Goal: Task Accomplishment & Management: Manage account settings

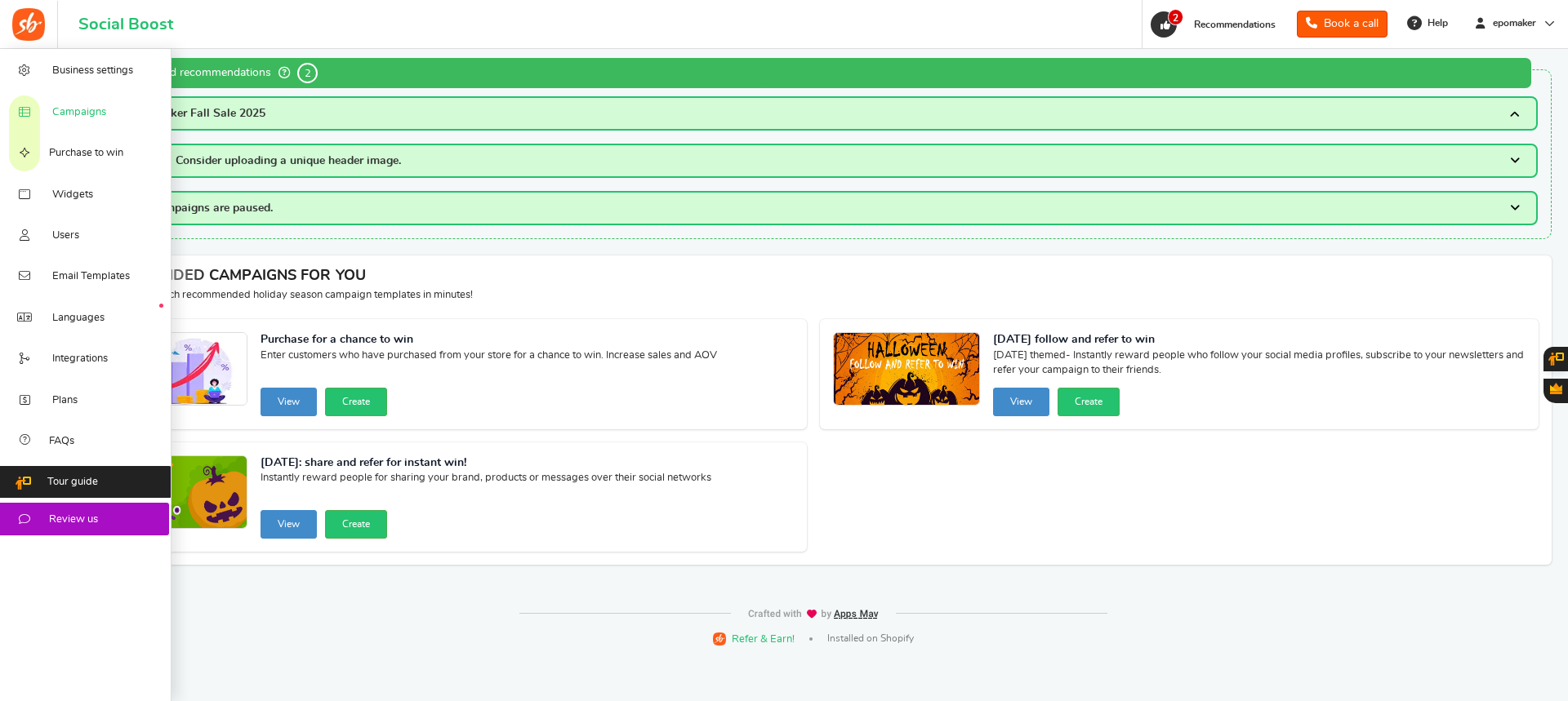
click at [95, 106] on span "Campaigns" at bounding box center [79, 112] width 54 height 15
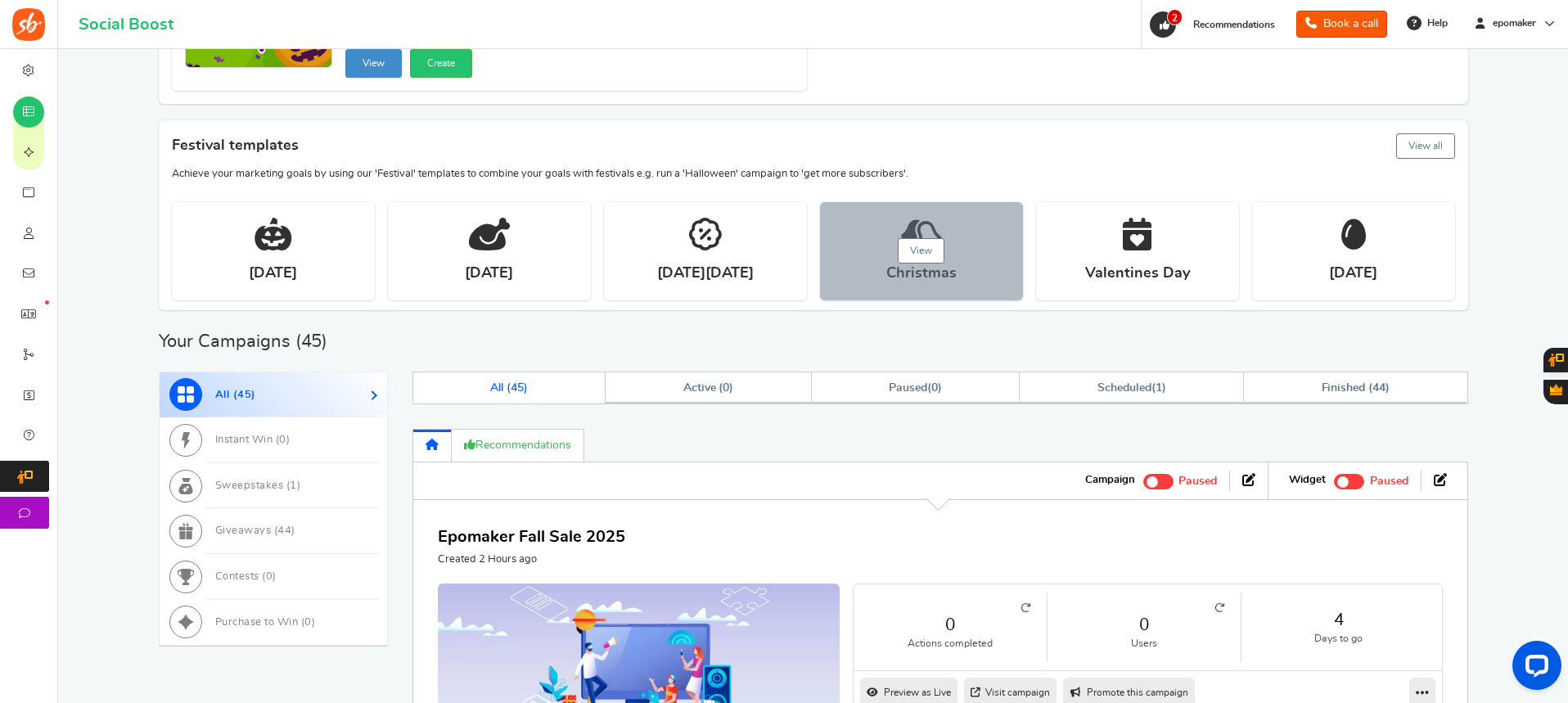
scroll to position [655, 0]
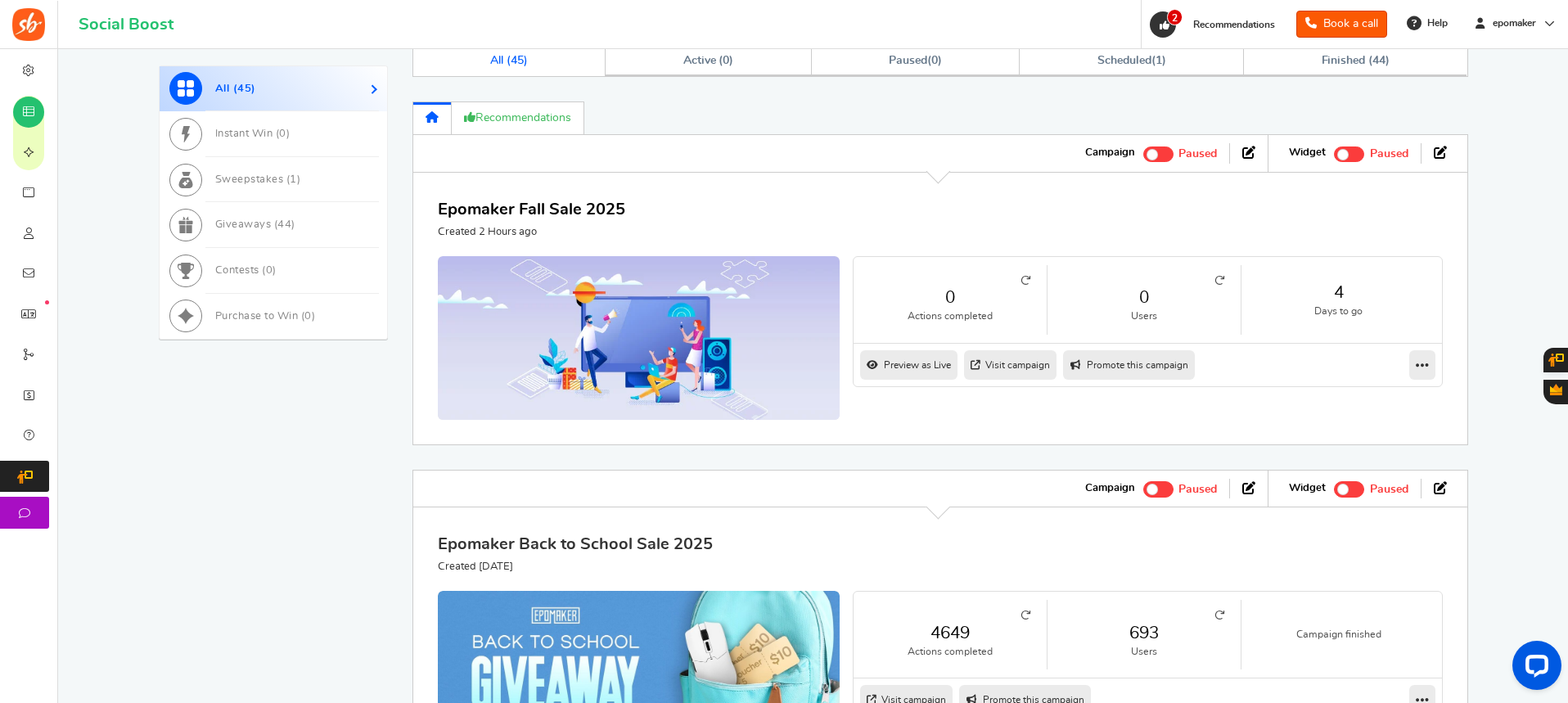
click at [635, 546] on link "Epomaker Back to School Sale 2025" at bounding box center [575, 544] width 275 height 16
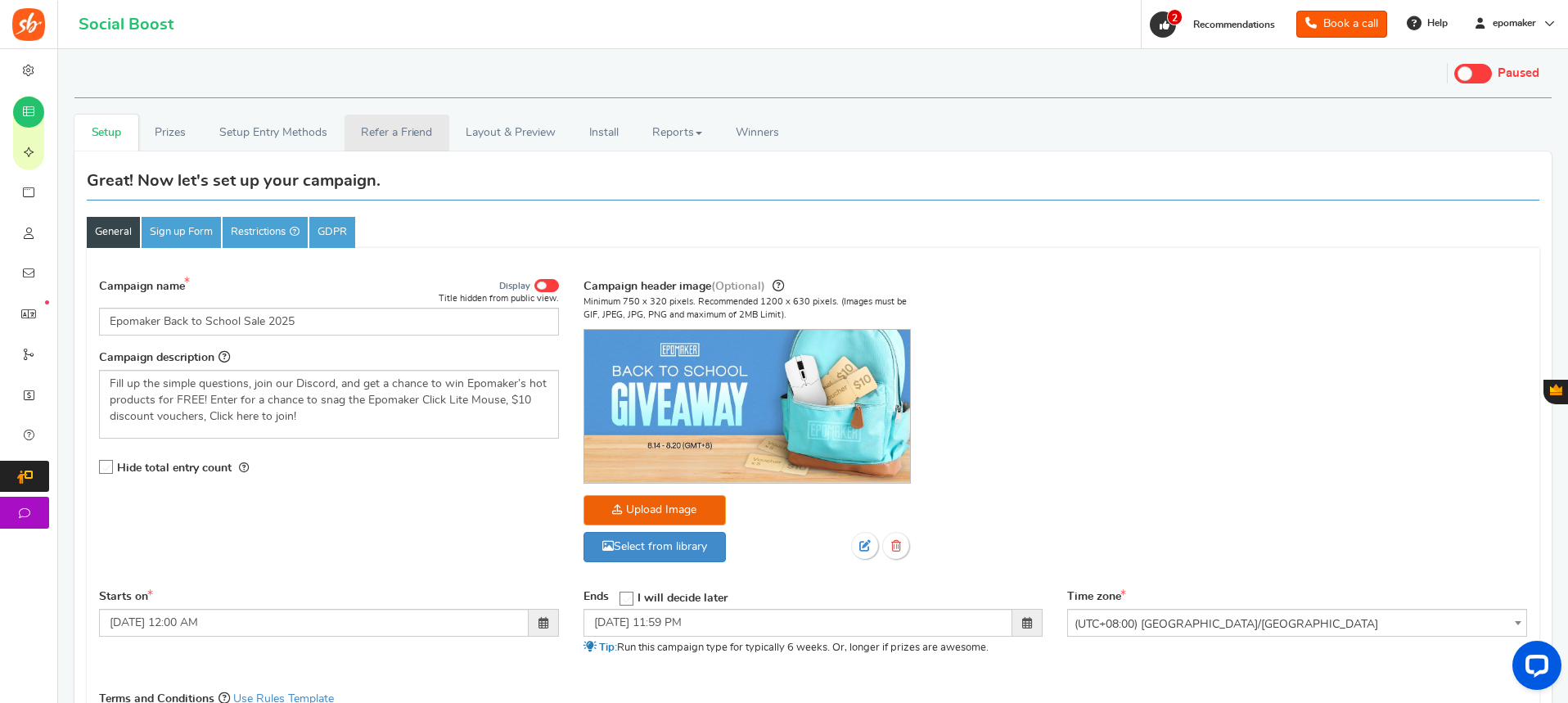
click at [393, 134] on link "Refer a Friend" at bounding box center [396, 132] width 104 height 37
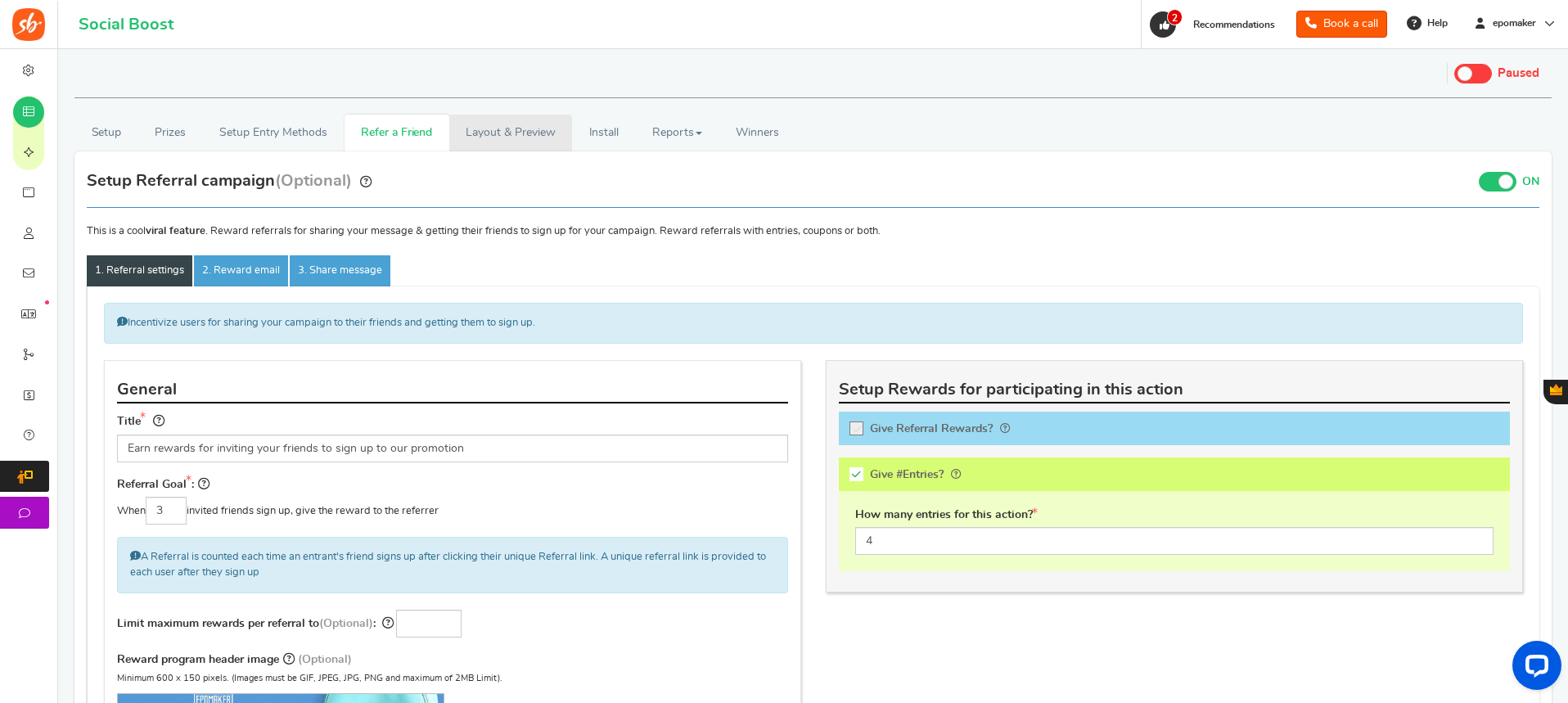
click at [484, 128] on link "Layout & Preview" at bounding box center [511, 132] width 123 height 37
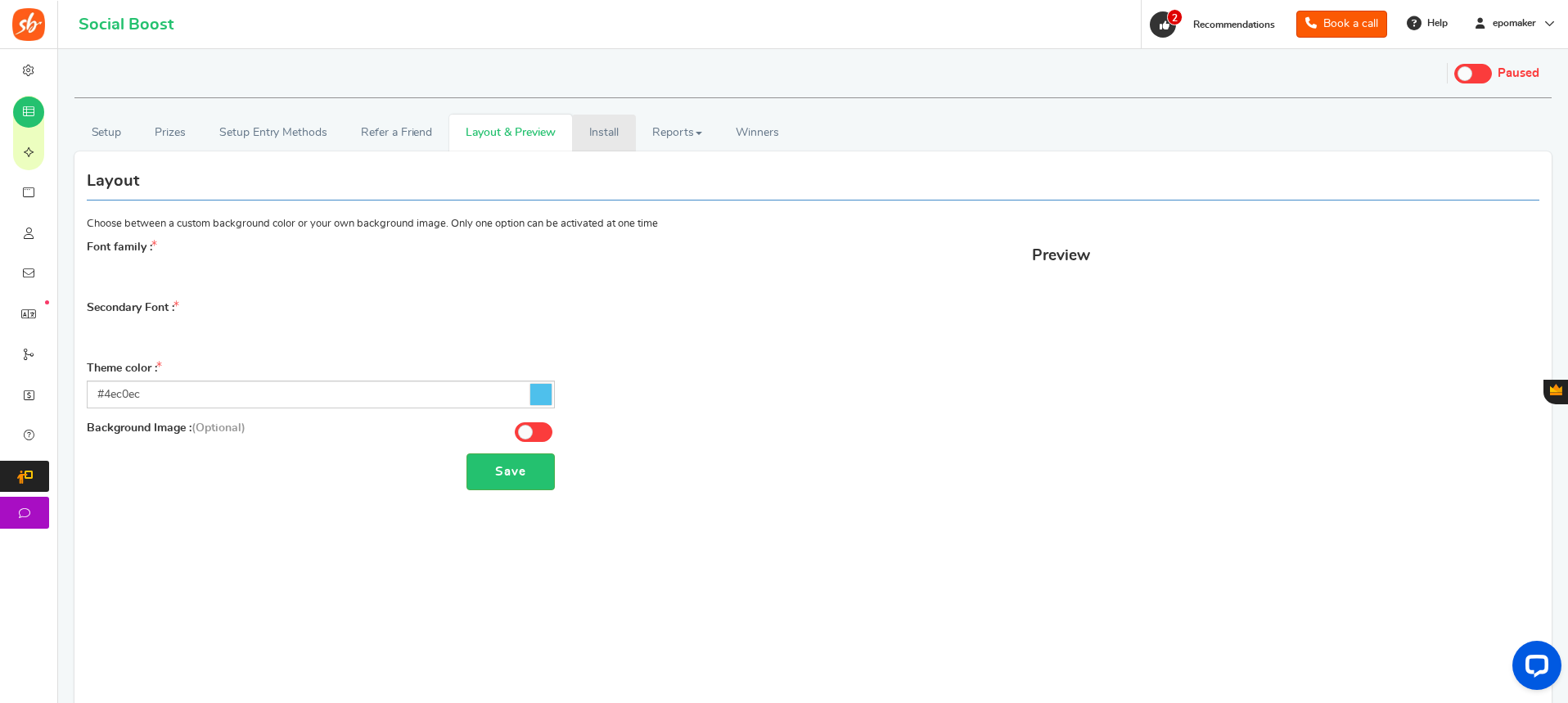
click at [628, 132] on link "Install" at bounding box center [604, 132] width 64 height 37
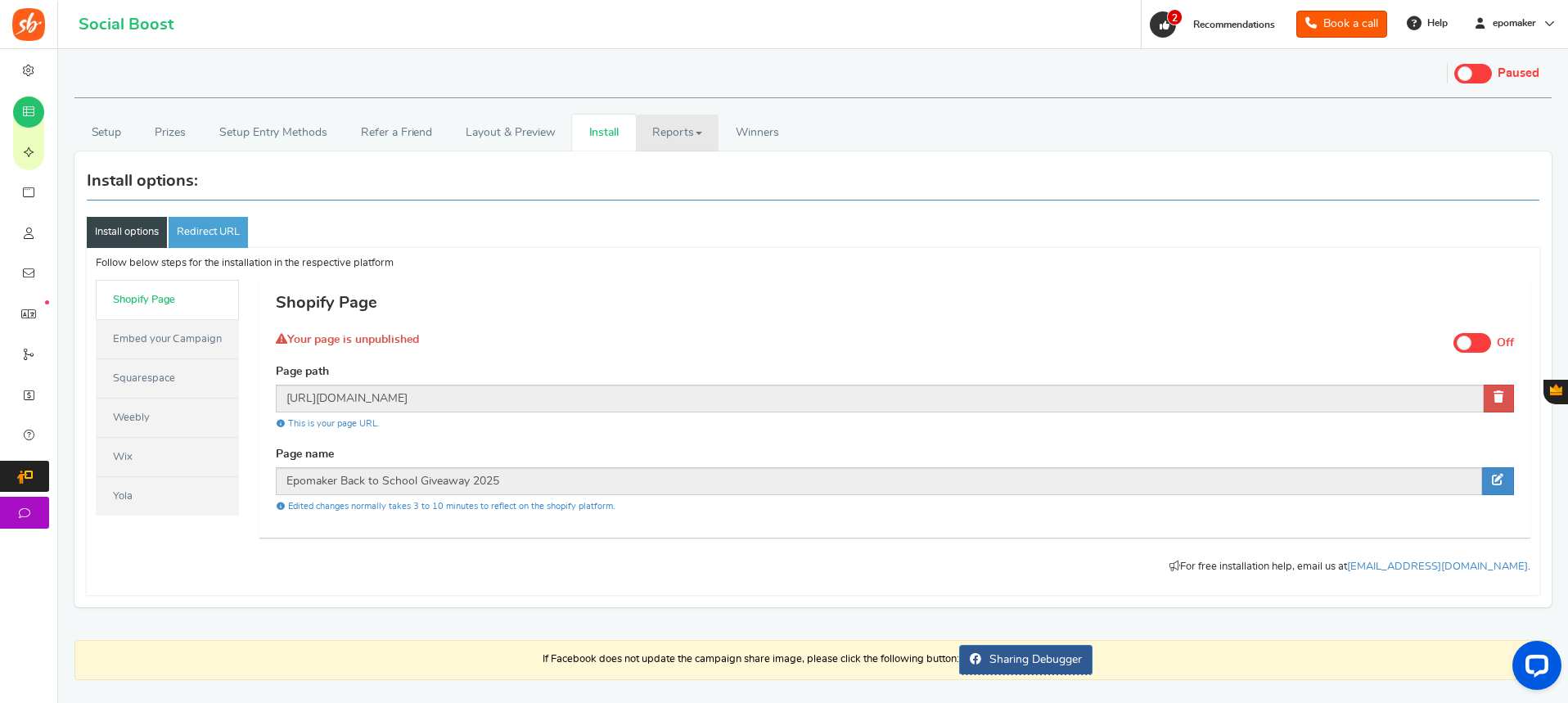
click at [665, 129] on link "Reports" at bounding box center [678, 132] width 83 height 37
click at [267, 129] on link "Setup Entry Methods" at bounding box center [272, 132] width 141 height 37
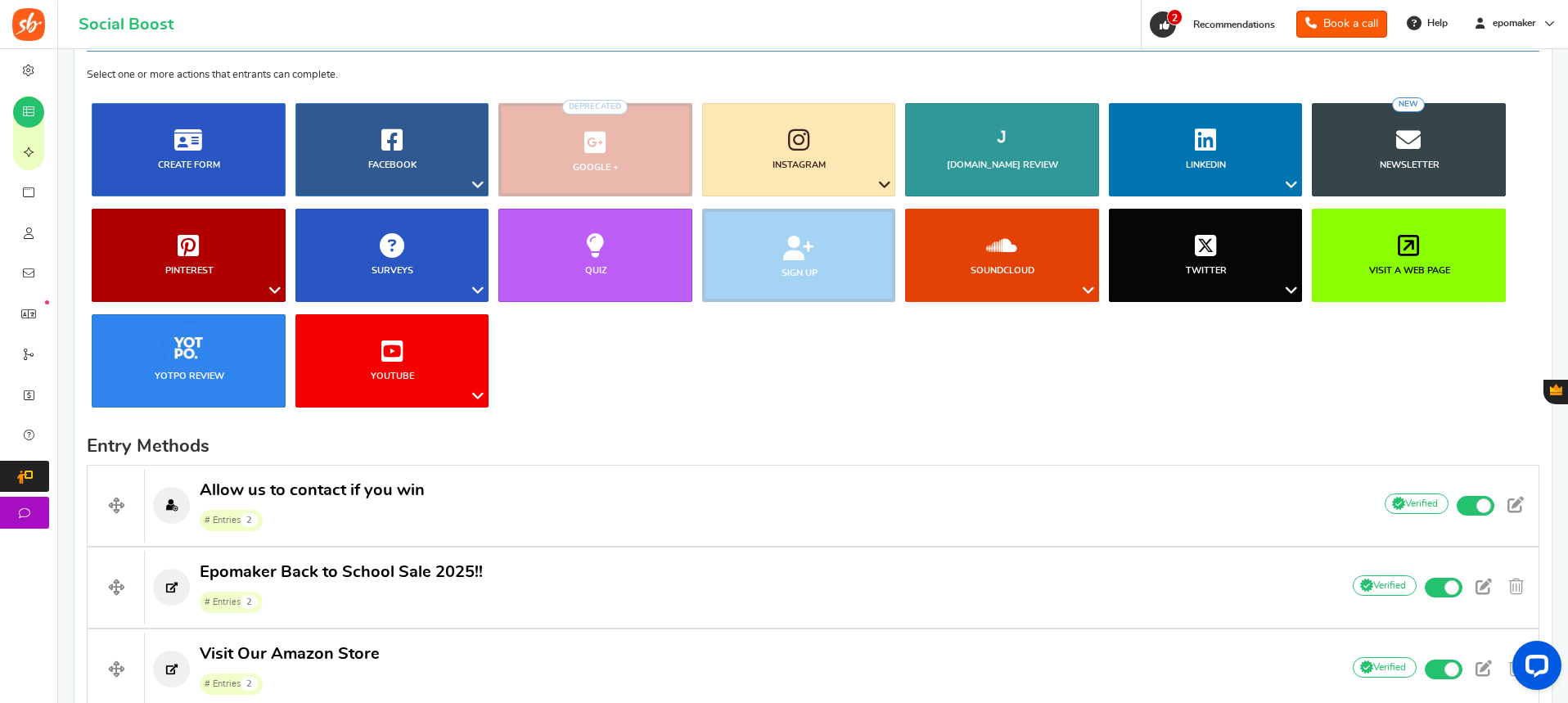
scroll to position [327, 0]
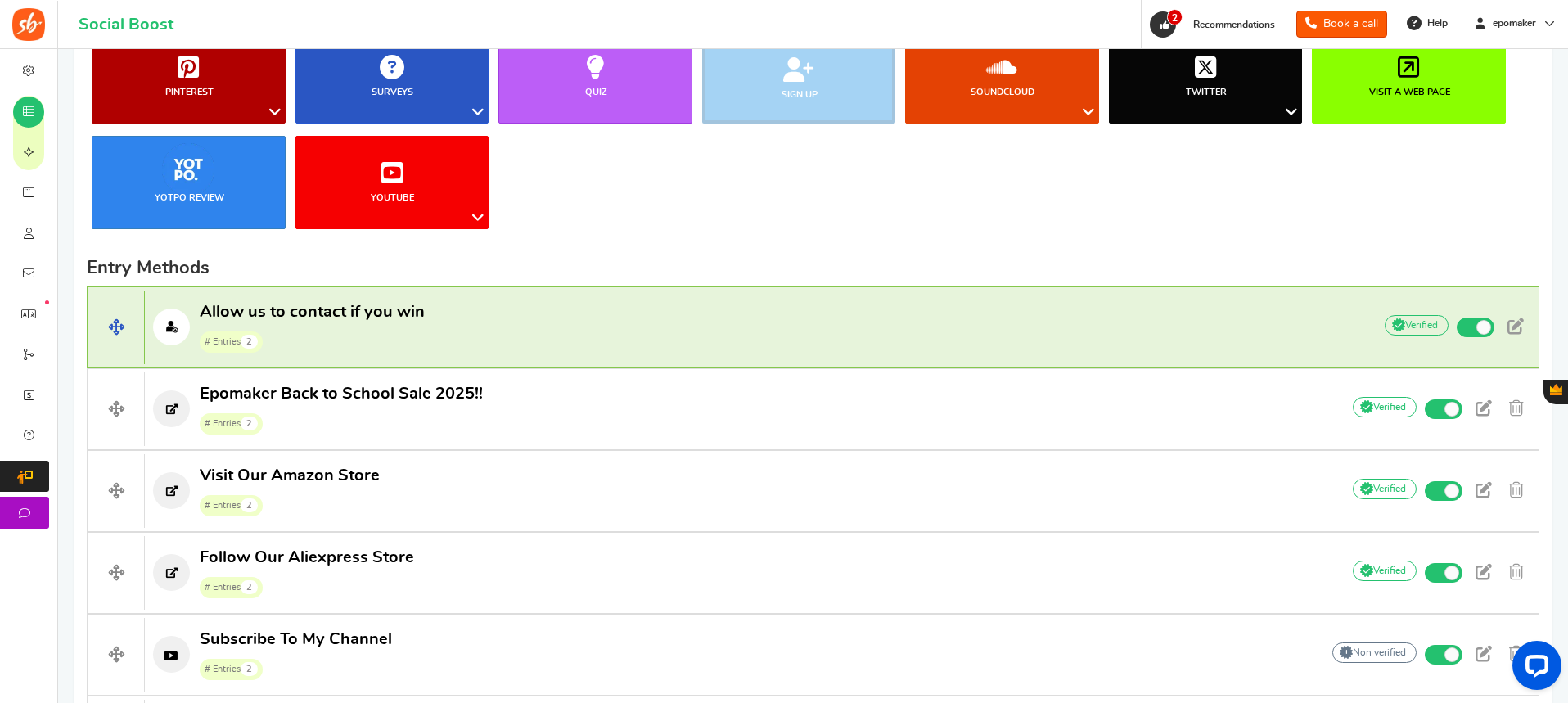
click at [458, 322] on p "Allow us to contact if you win # Entries 2" at bounding box center [750, 327] width 1211 height 53
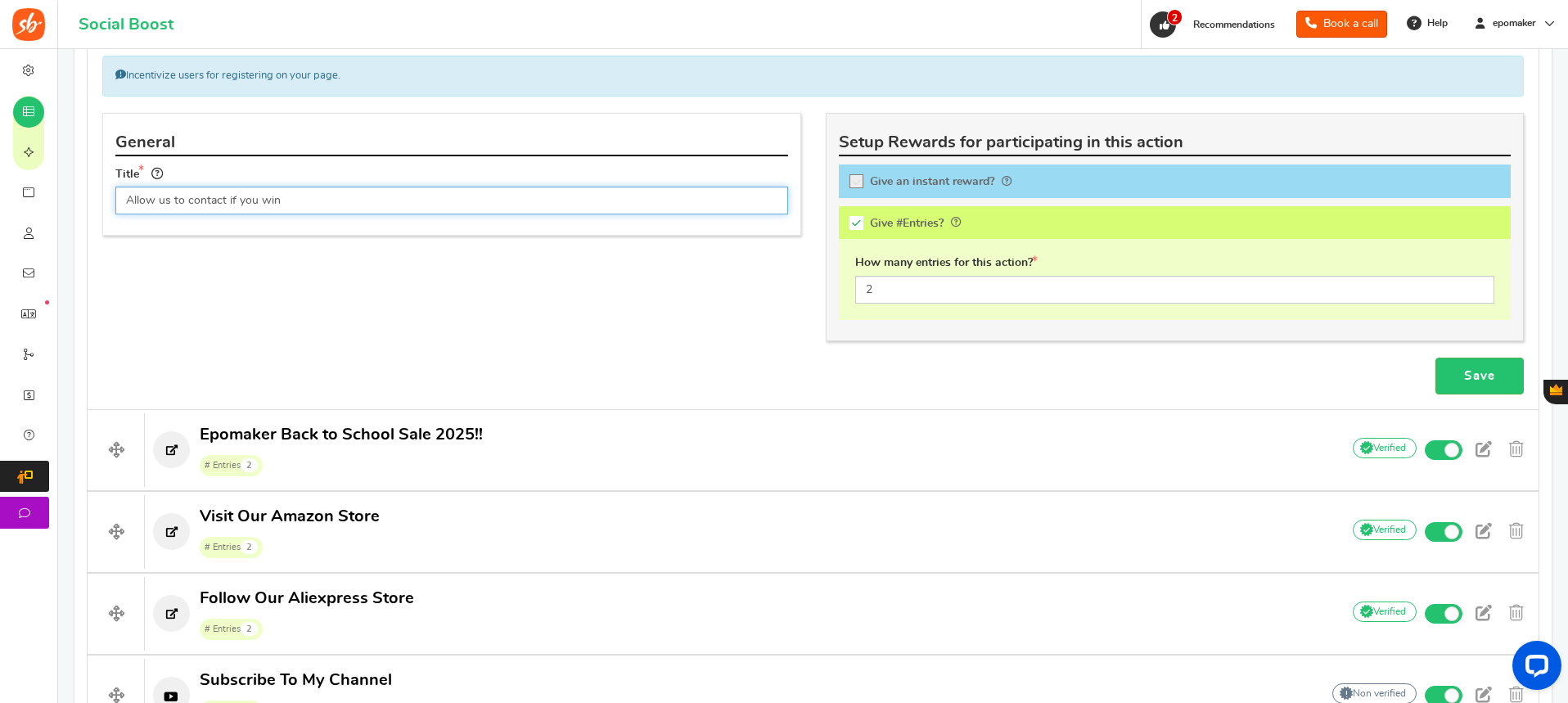
scroll to position [491, 0]
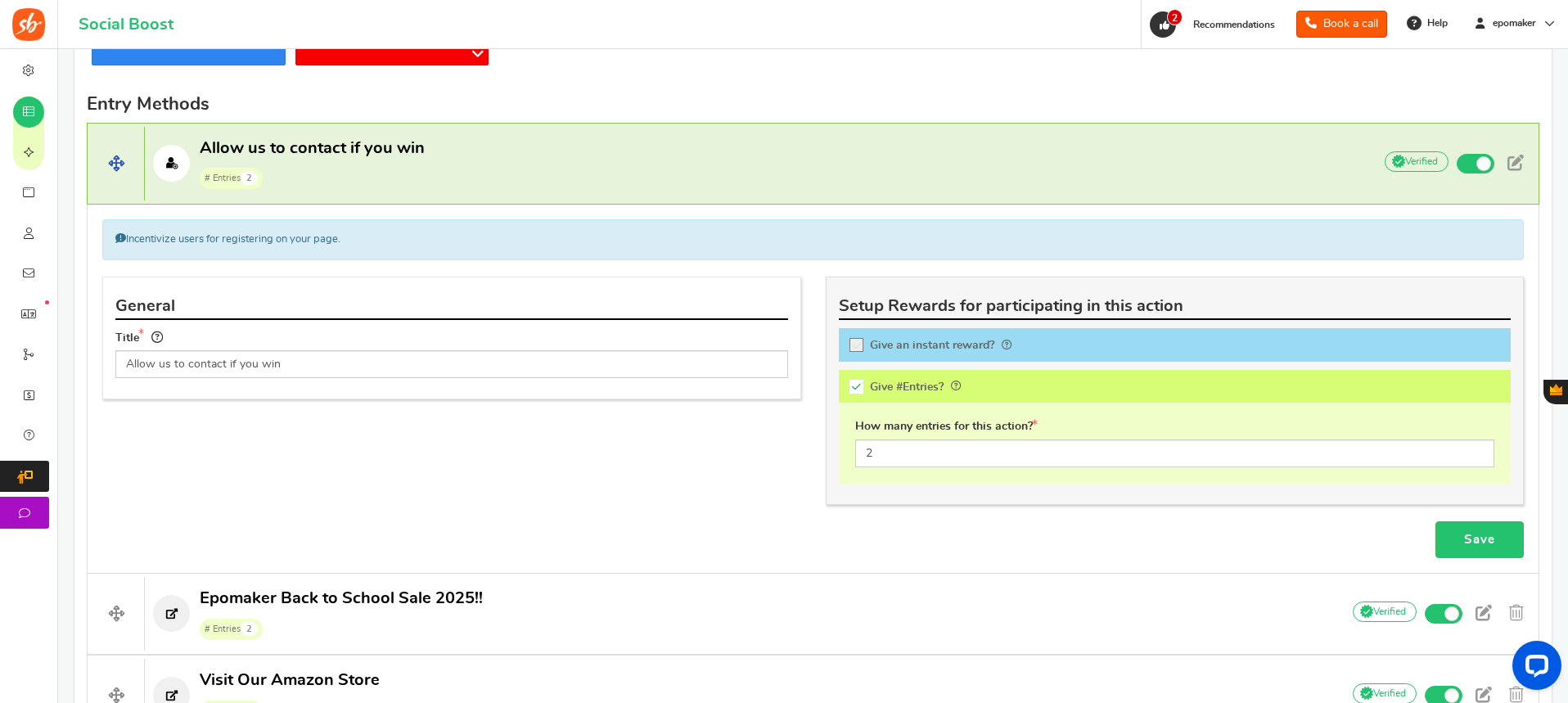
click at [380, 149] on span "Allow us to contact if you win" at bounding box center [312, 148] width 225 height 16
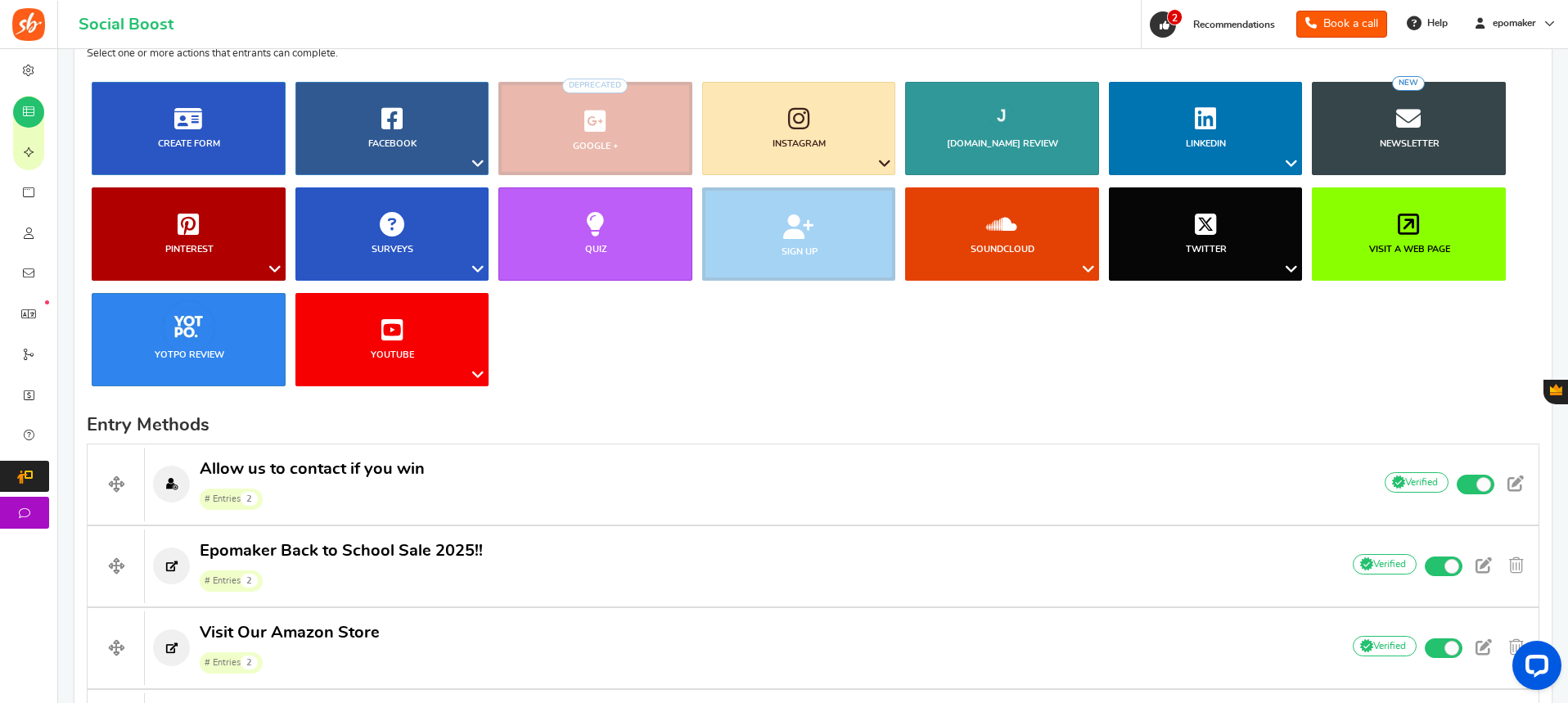
scroll to position [327, 0]
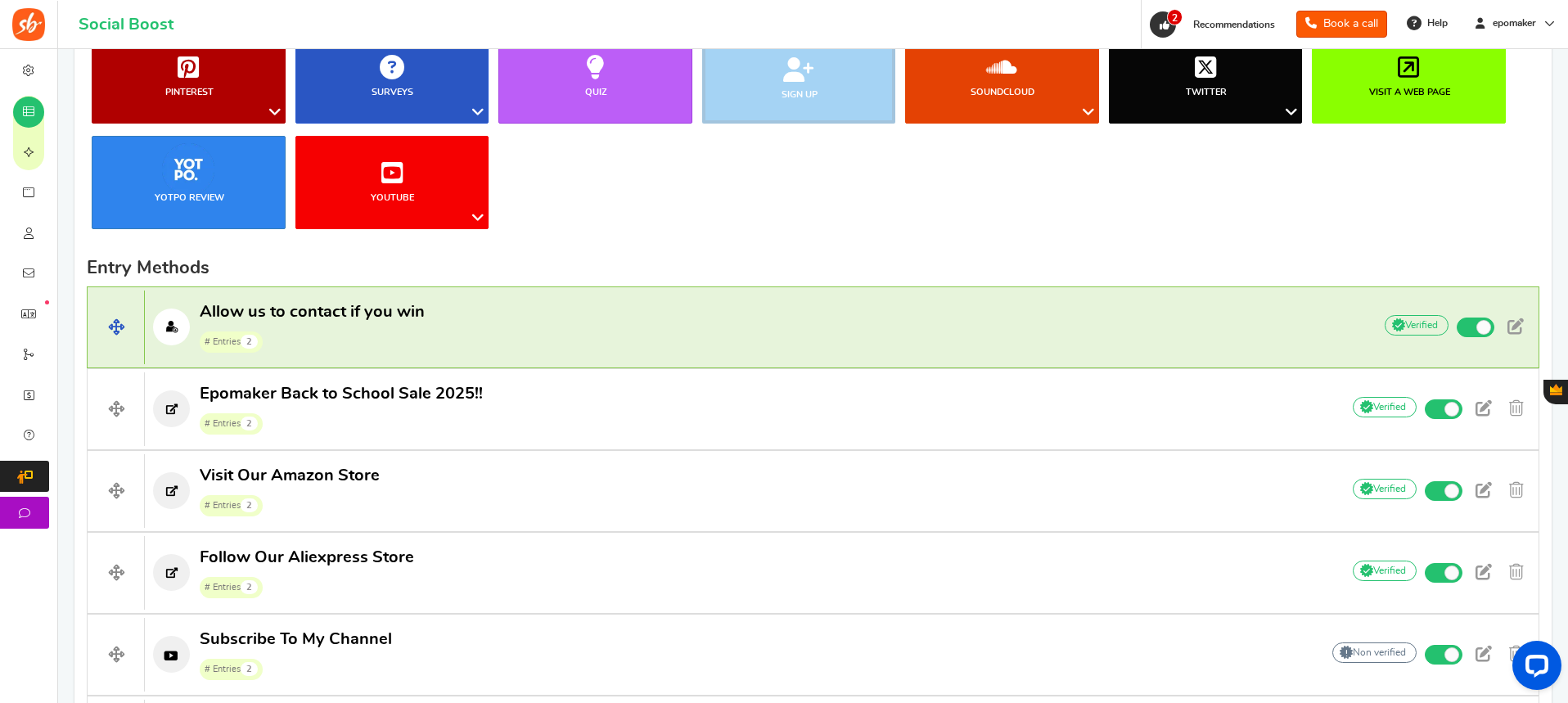
click at [708, 337] on p "Allow us to contact if you win # Entries 2" at bounding box center [750, 327] width 1211 height 53
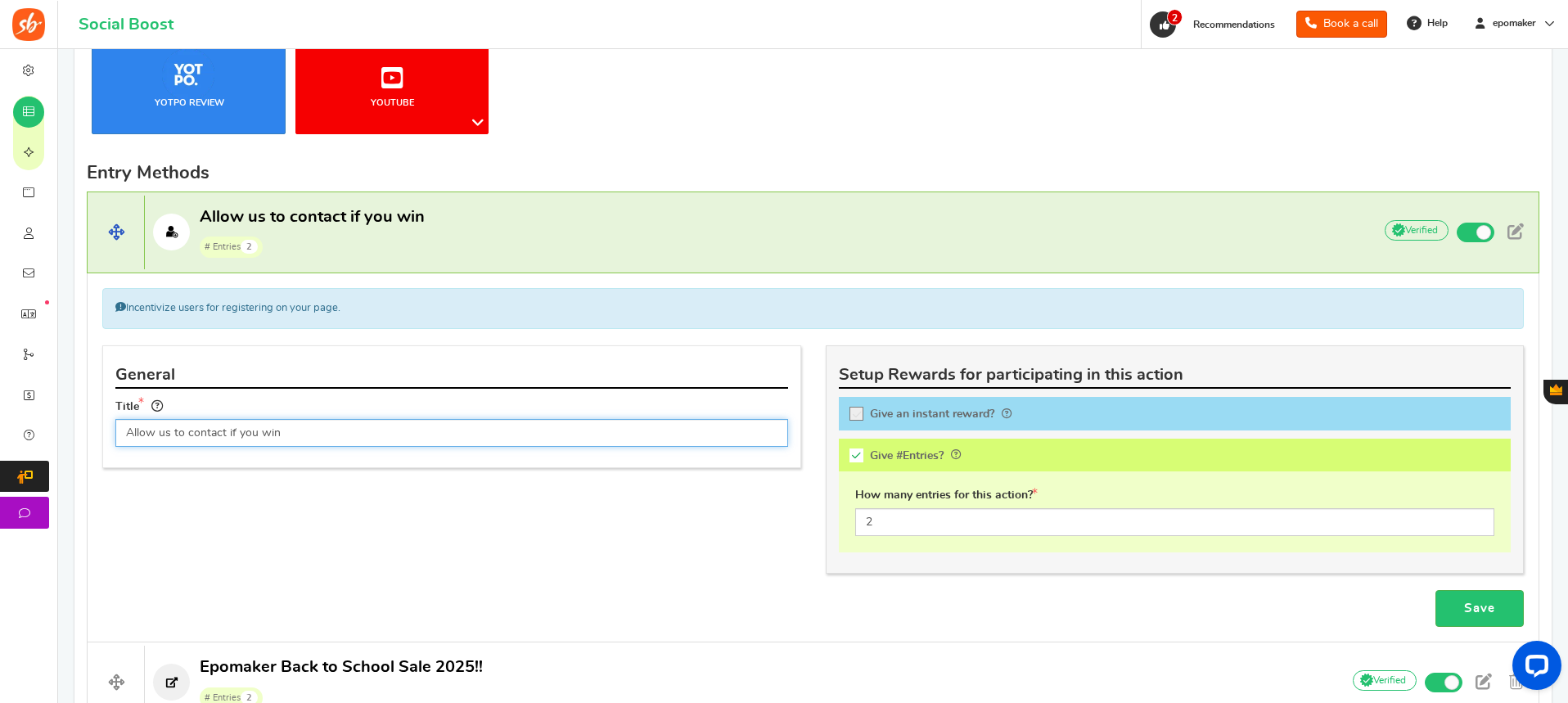
scroll to position [410, 0]
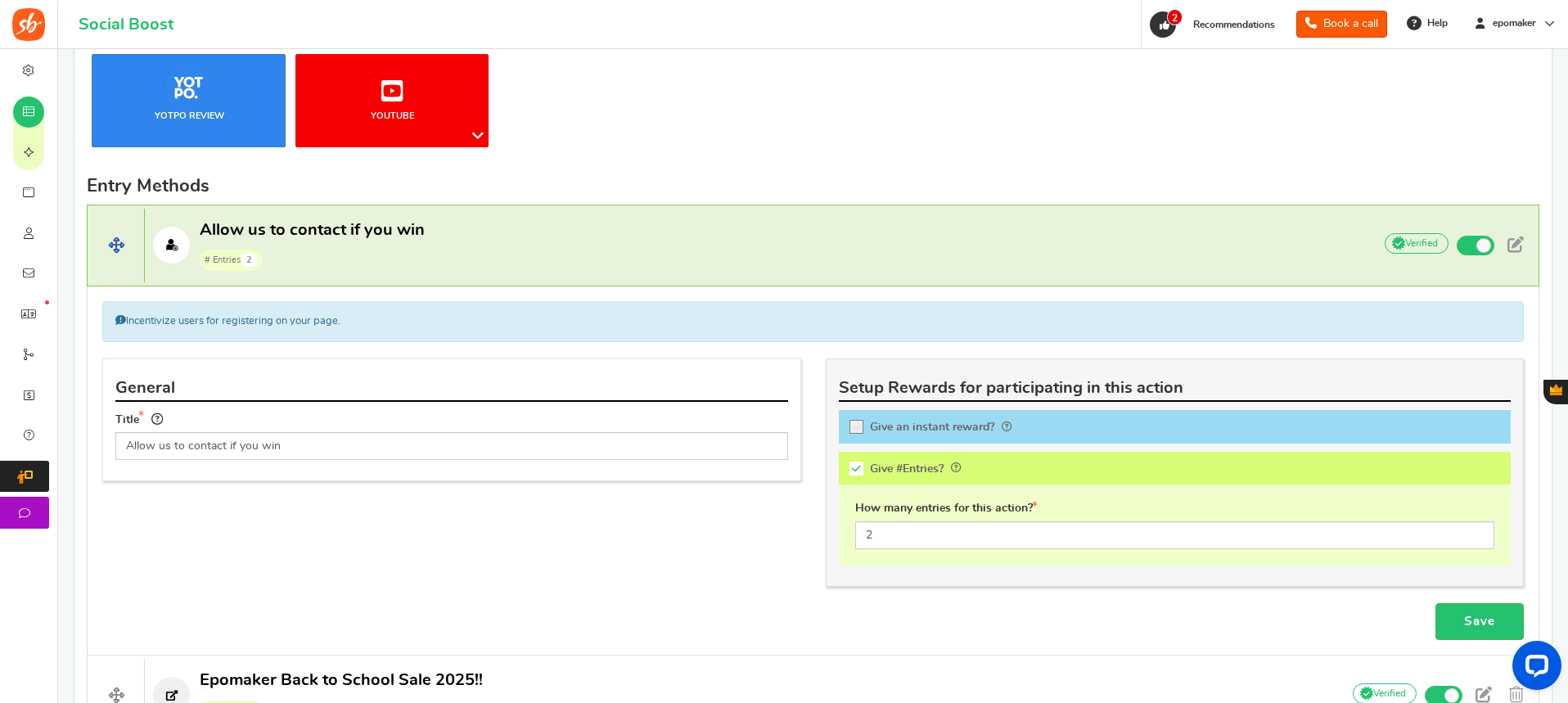
click at [424, 258] on p "Allow us to contact if you win # Entries 2" at bounding box center [750, 246] width 1211 height 53
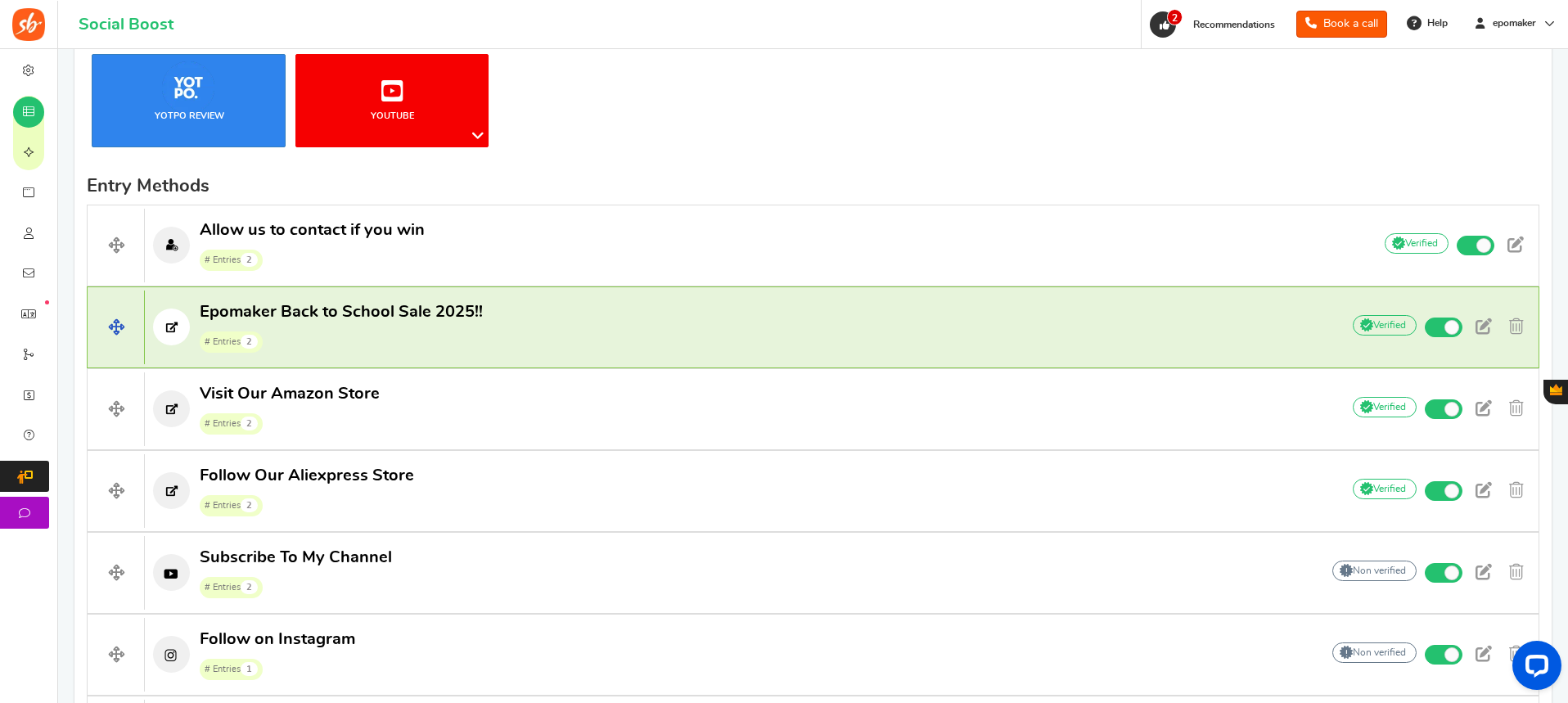
click at [493, 357] on h4 "Epomaker Back to School Sale 2025!! # Entries 2 Add Your API credentials Non ve…" at bounding box center [812, 327] width 1452 height 82
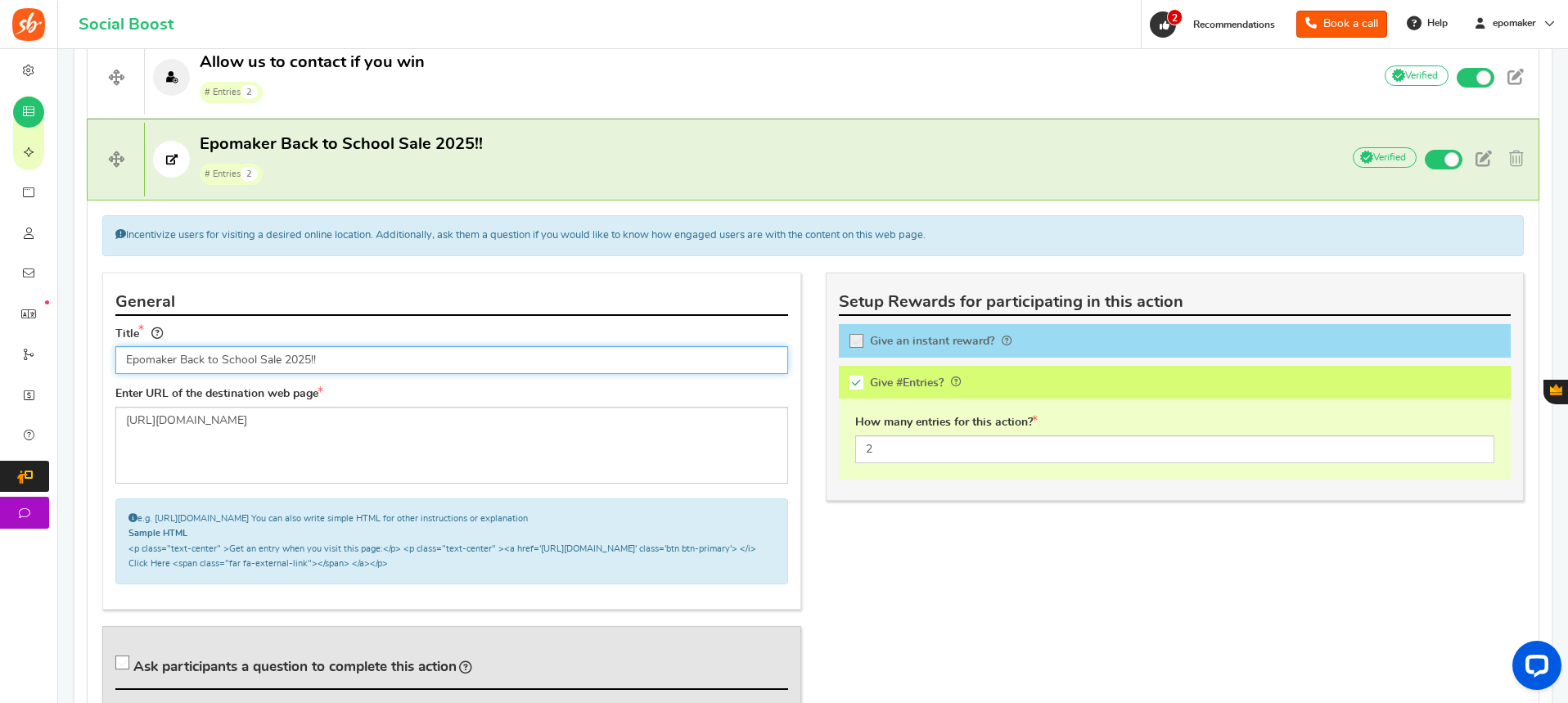
scroll to position [573, 0]
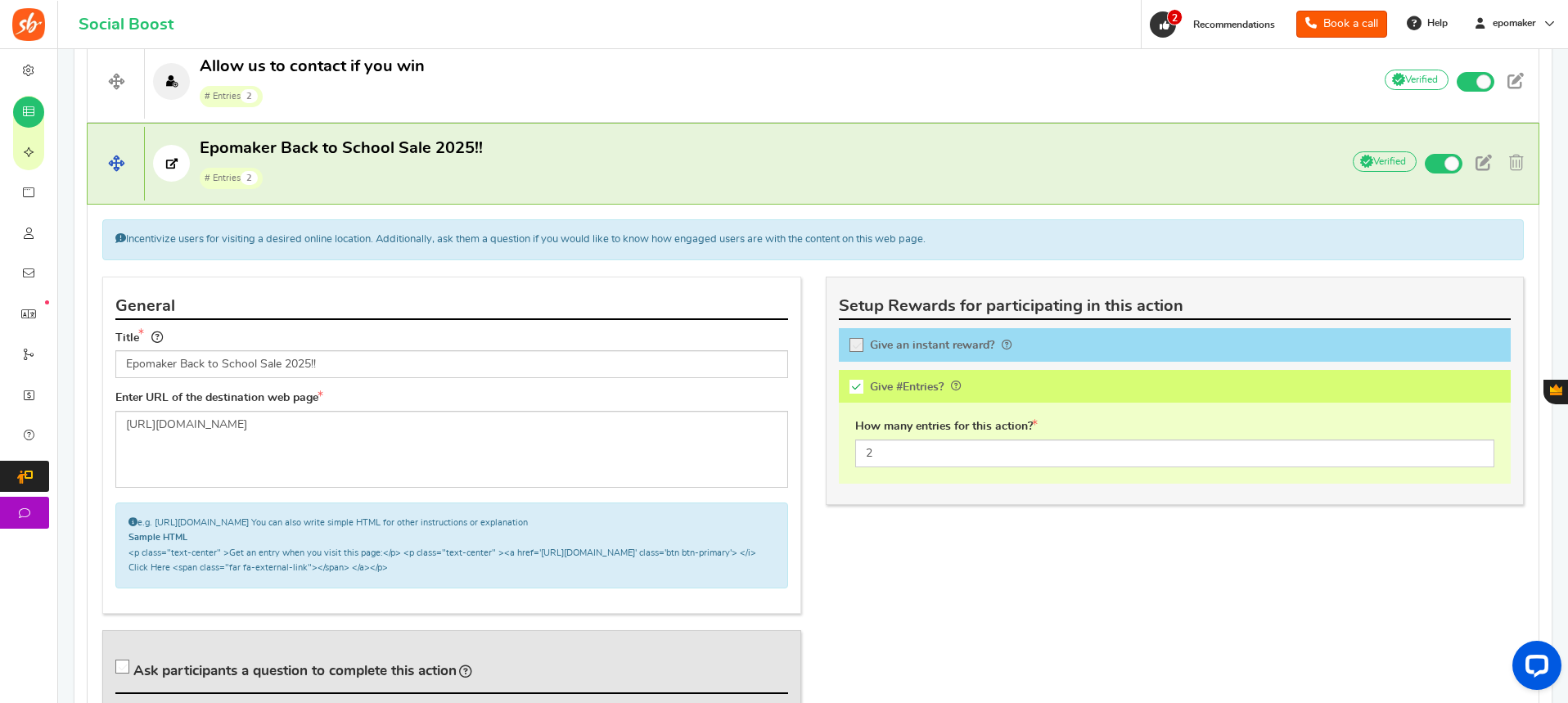
click at [497, 172] on p "Epomaker Back to School Sale 2025!! # Entries 2" at bounding box center [734, 163] width 1178 height 53
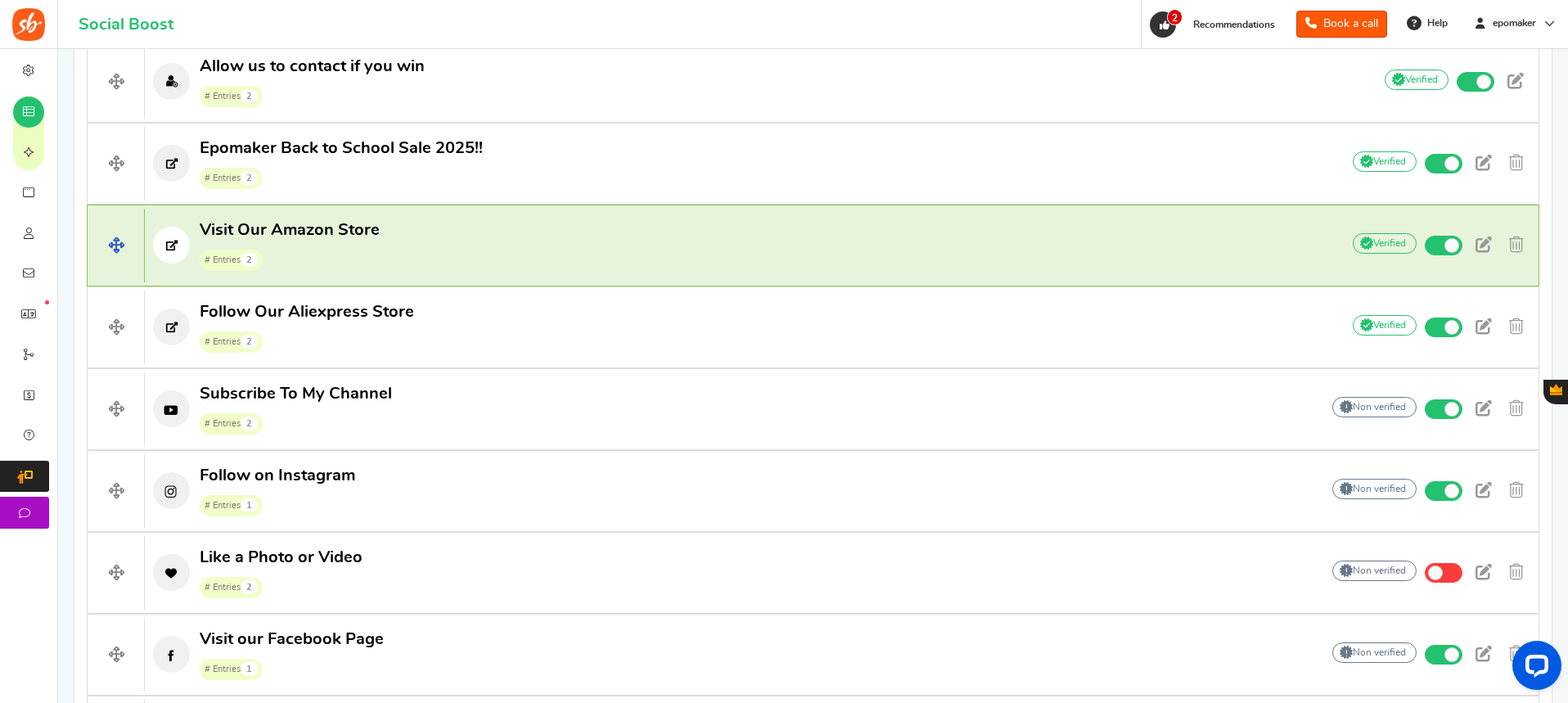
click at [489, 253] on p "Visit Our Amazon Store # Entries 2" at bounding box center [734, 246] width 1178 height 53
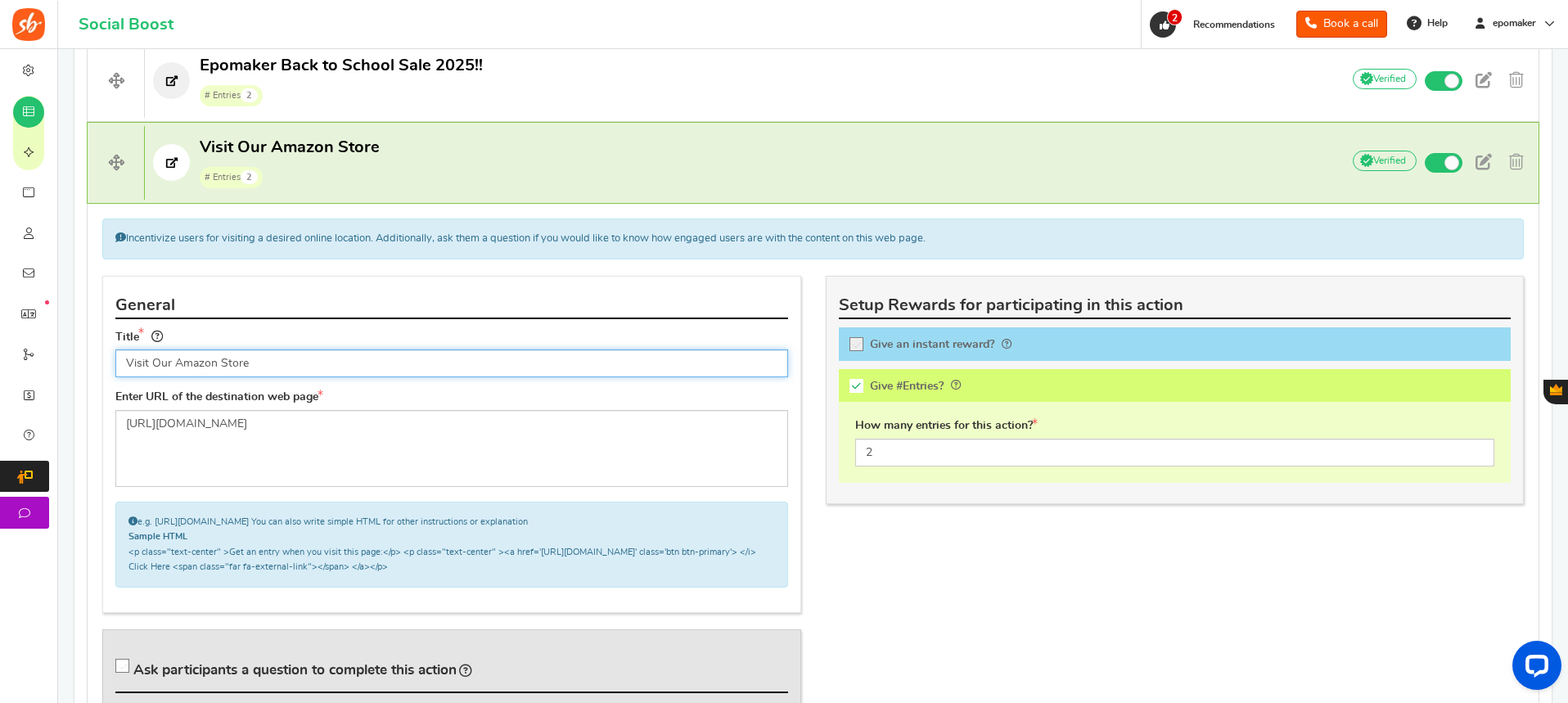
scroll to position [655, 0]
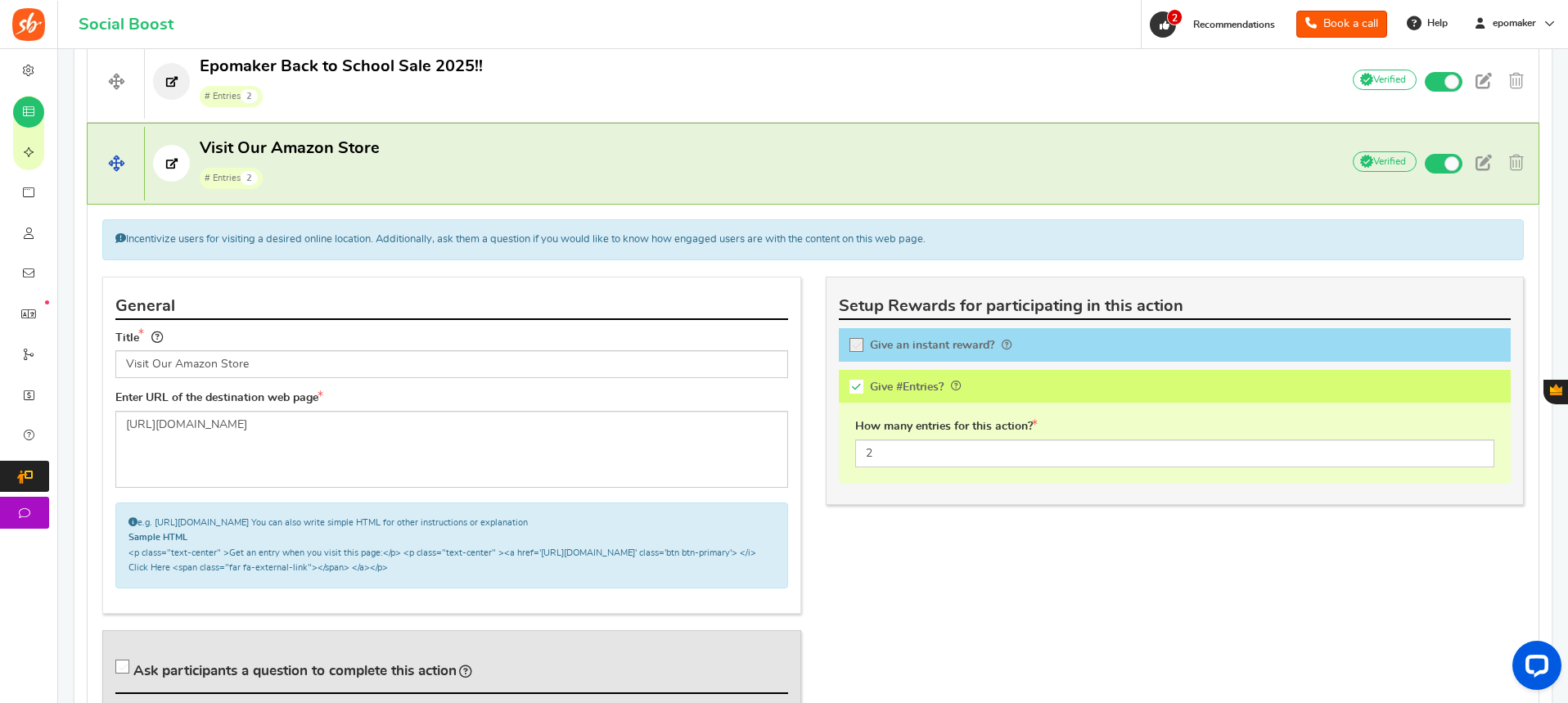
click at [686, 185] on p "Visit Our Amazon Store # Entries 2" at bounding box center [734, 163] width 1178 height 53
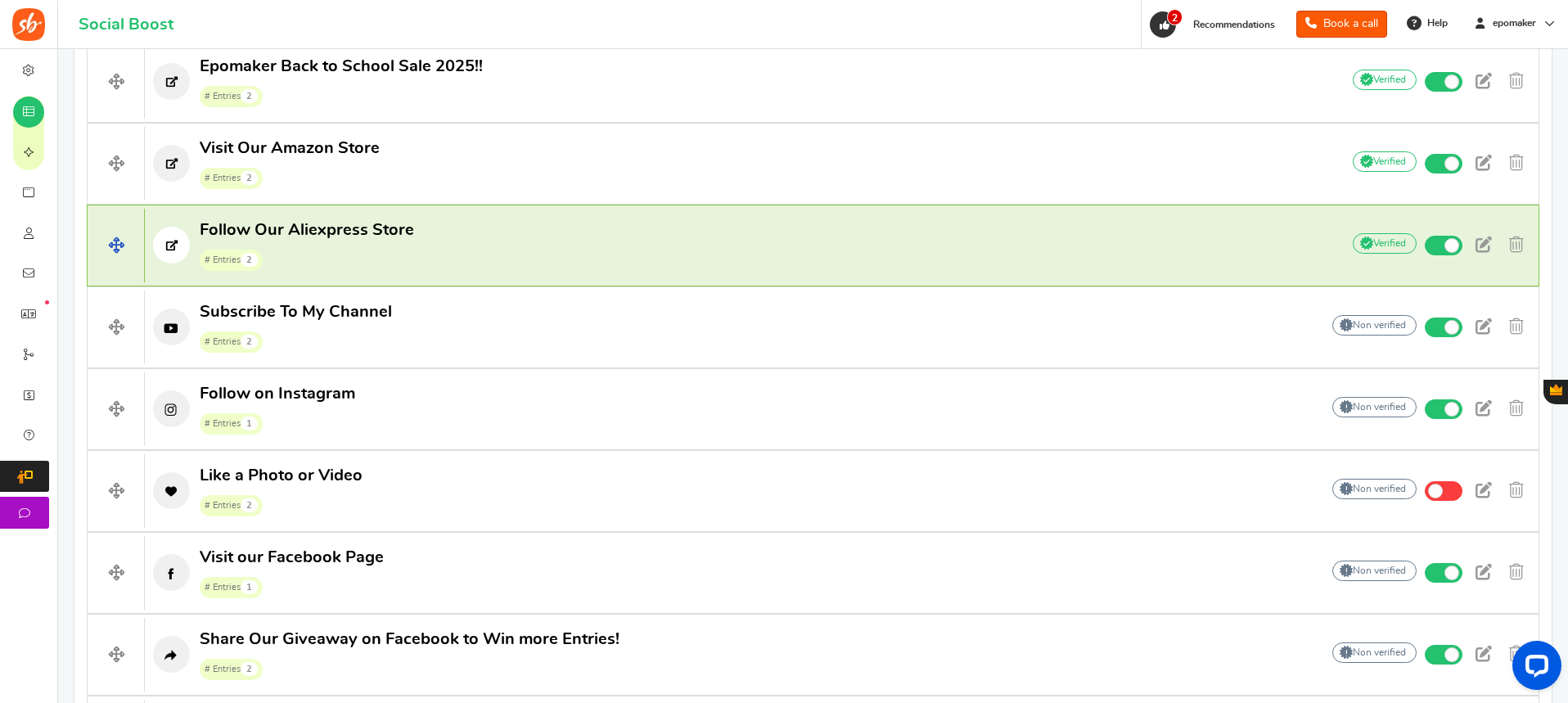
click at [566, 257] on p "Follow Our Aliexpress Store # Entries 2" at bounding box center [734, 246] width 1178 height 53
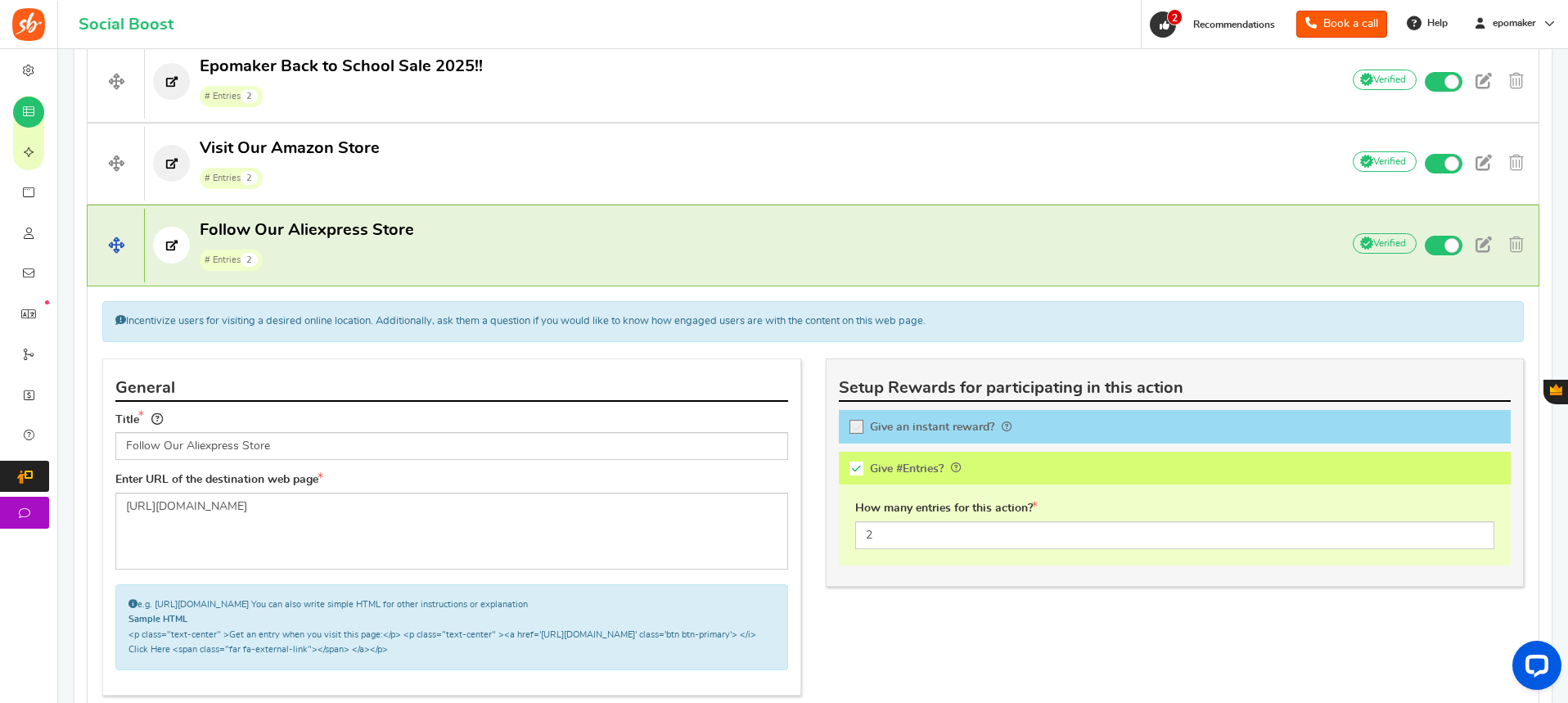
click at [533, 265] on p "Follow Our Aliexpress Store # Entries 2" at bounding box center [734, 246] width 1178 height 53
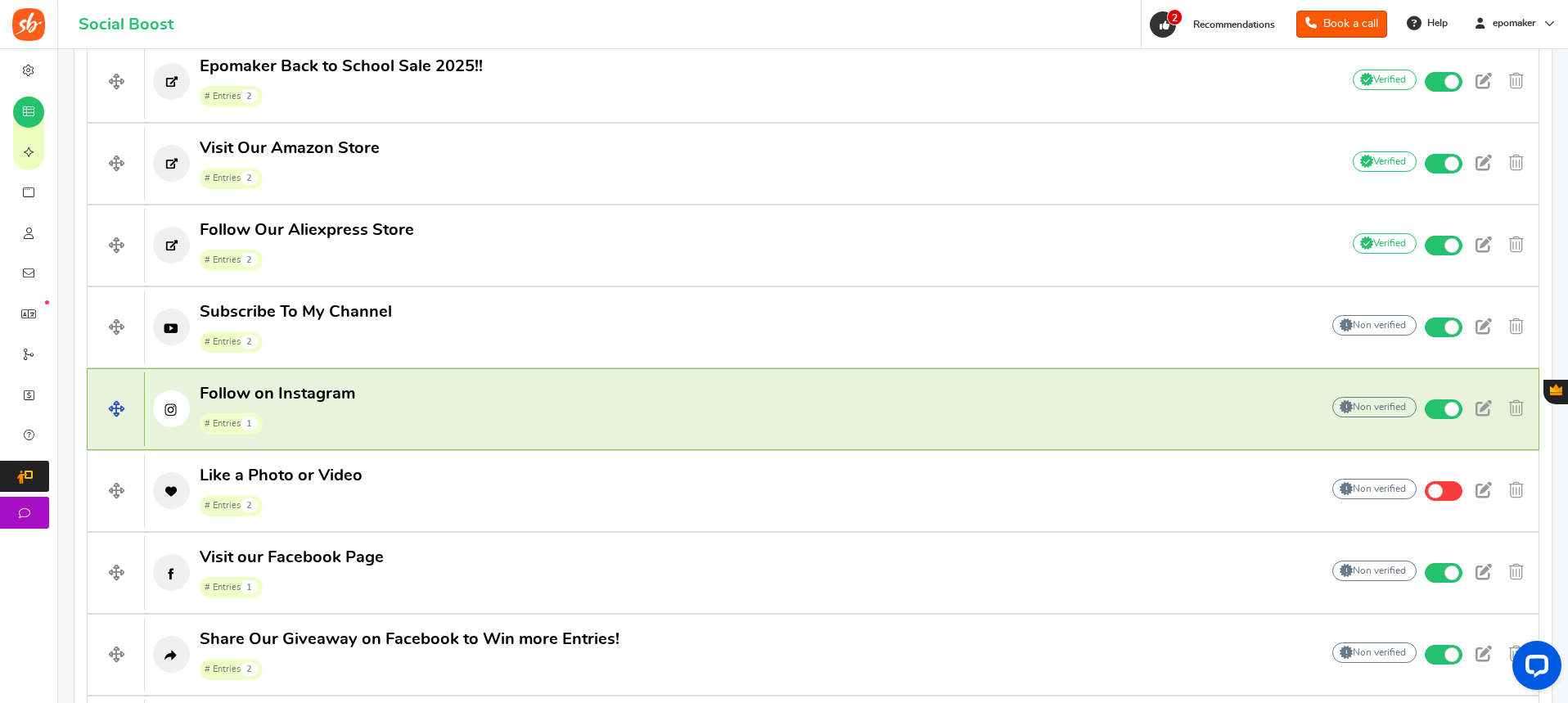
click at [516, 394] on p "Follow on Instagram # Entries 1" at bounding box center [724, 409] width 1159 height 53
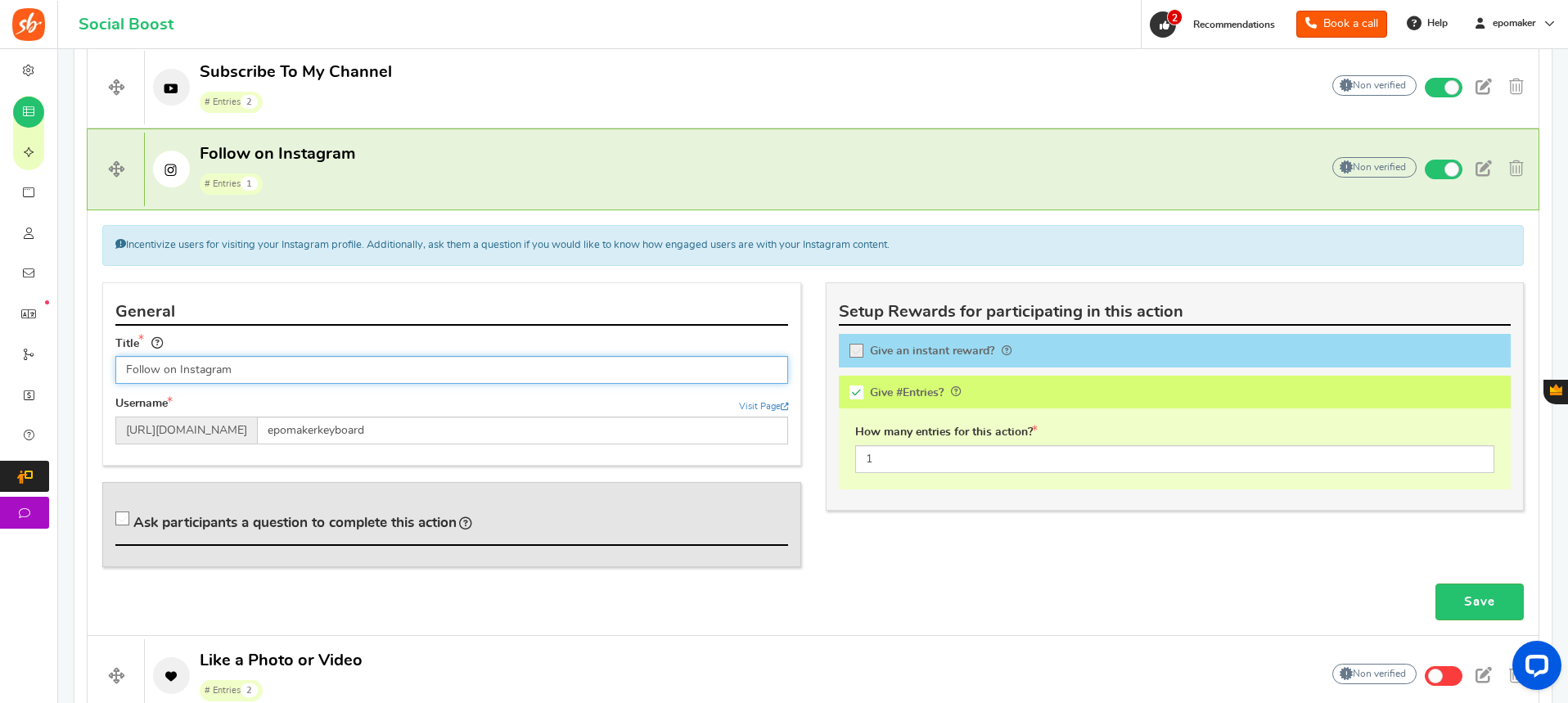
scroll to position [901, 0]
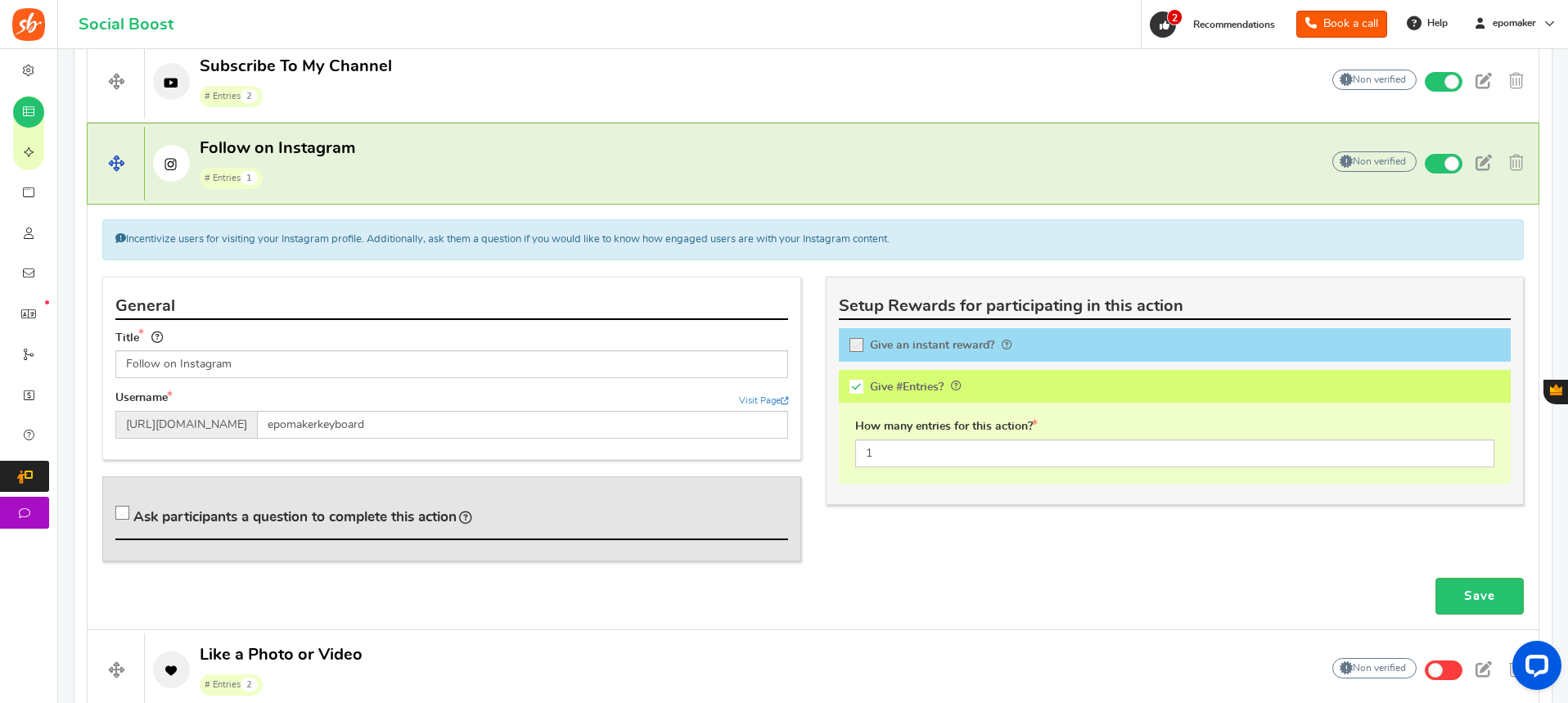
click at [428, 163] on p "Follow on Instagram # Entries 1" at bounding box center [724, 163] width 1159 height 53
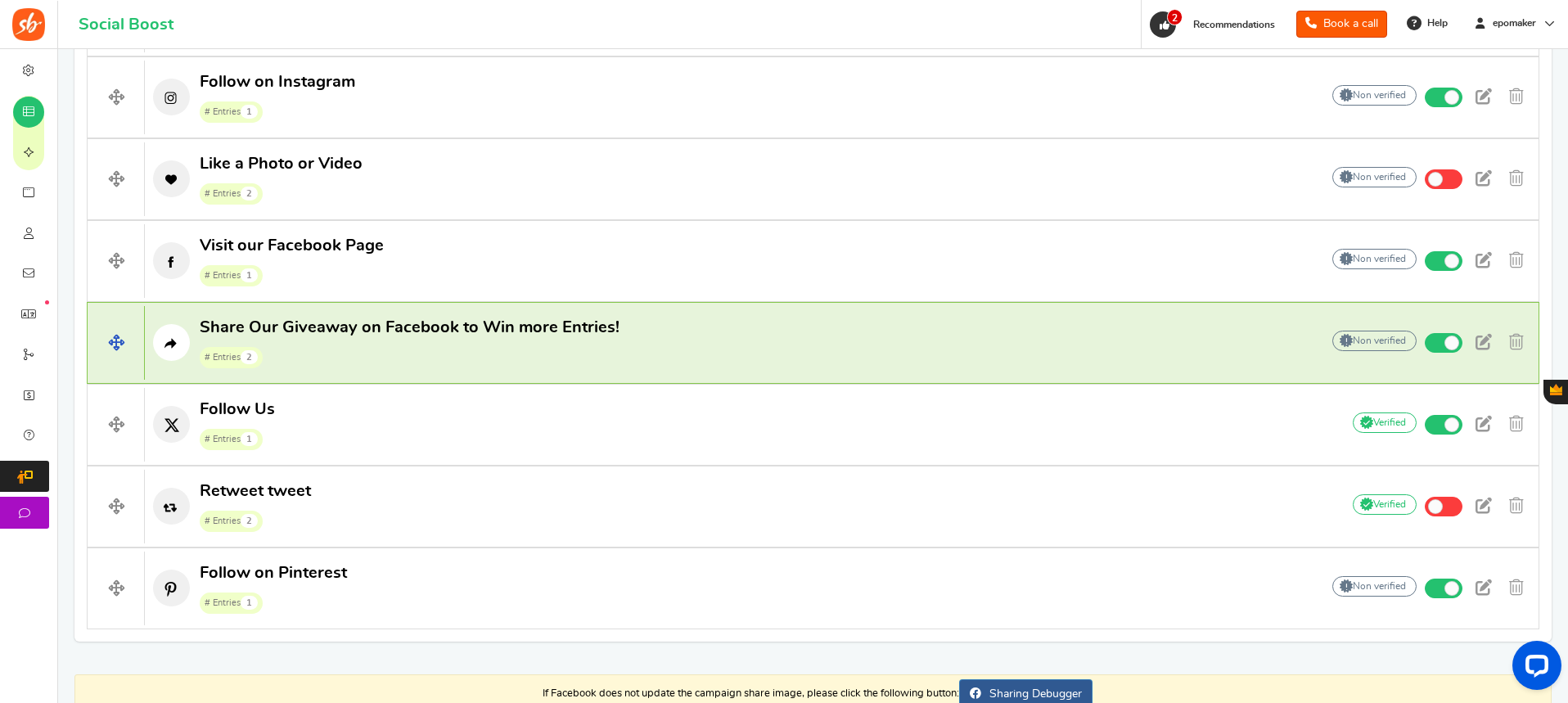
scroll to position [1056, 0]
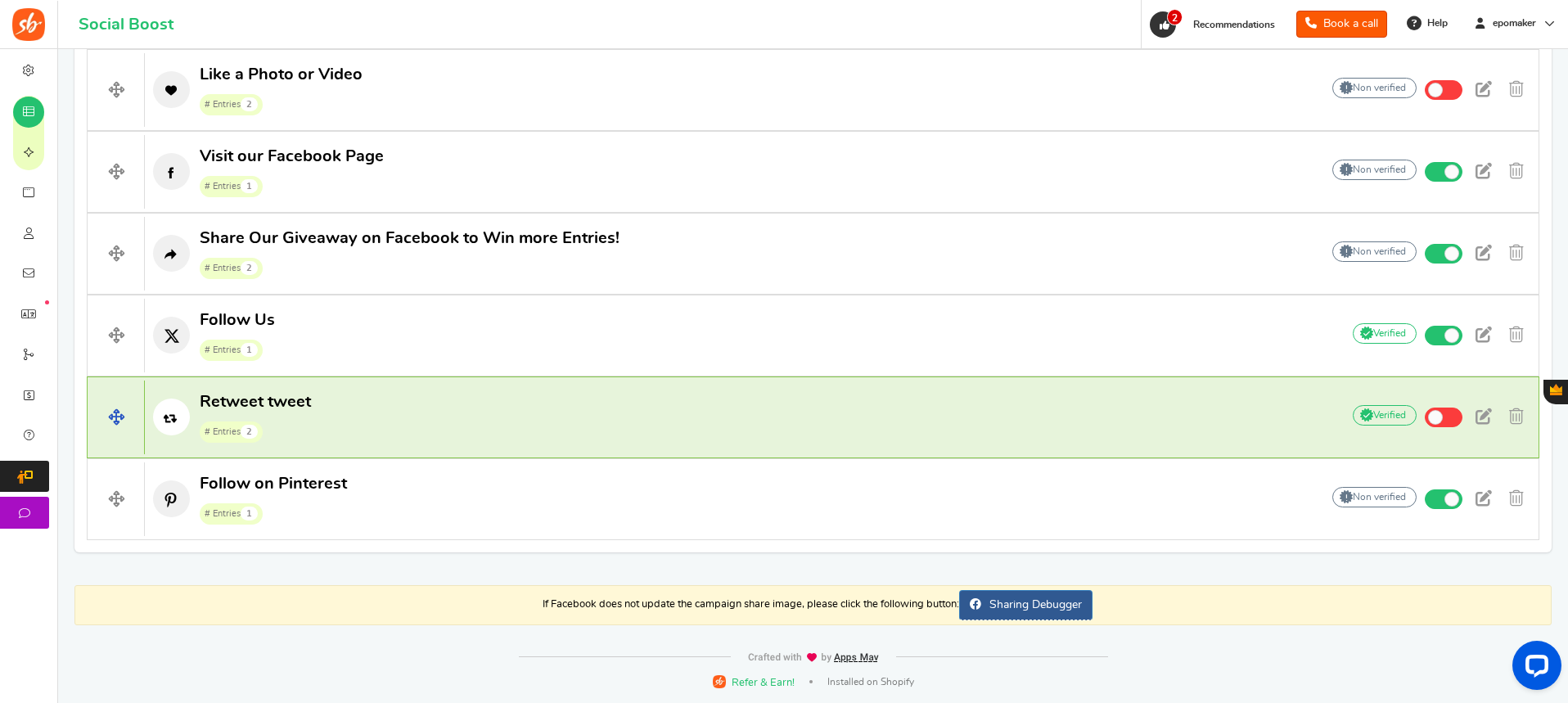
click at [506, 406] on p "Retweet tweet # Entries 2" at bounding box center [734, 418] width 1178 height 53
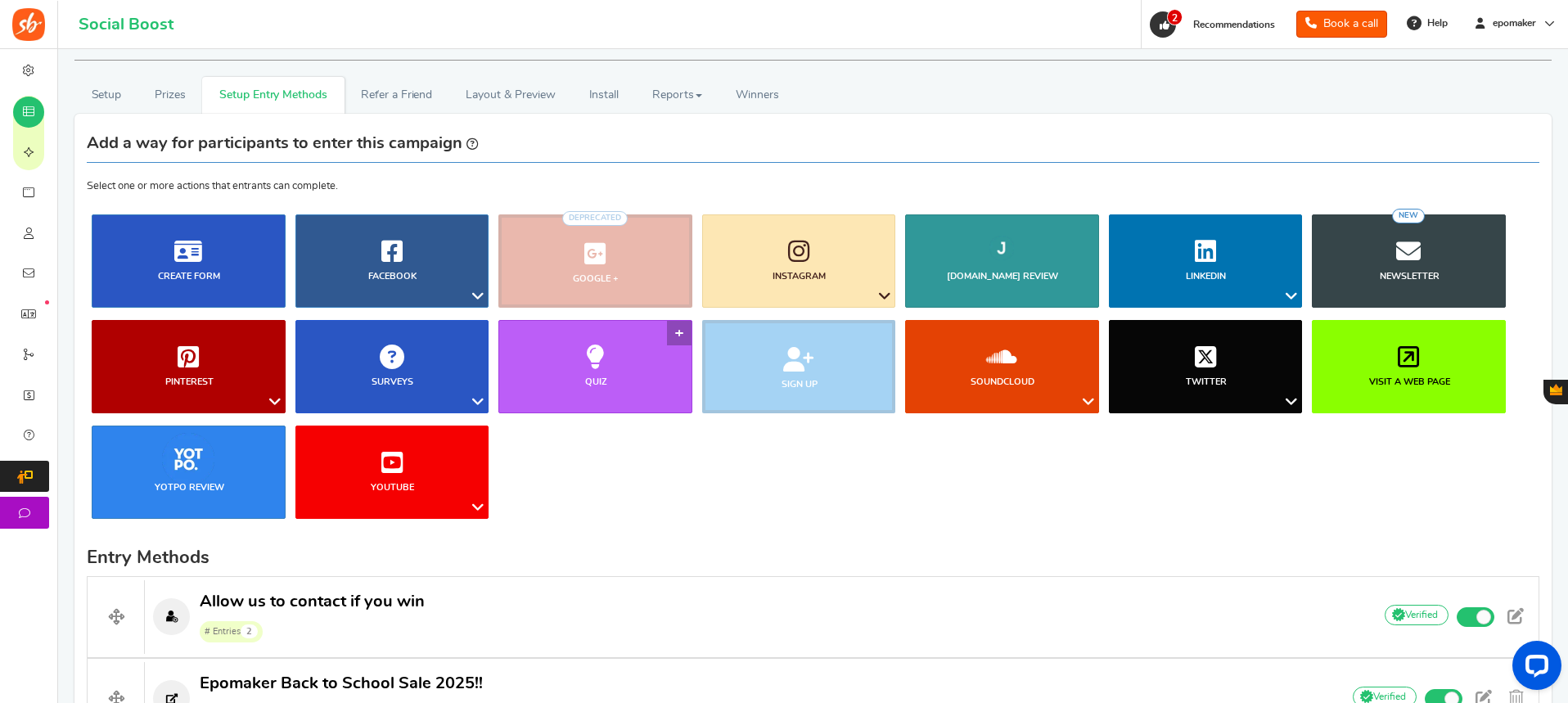
scroll to position [0, 0]
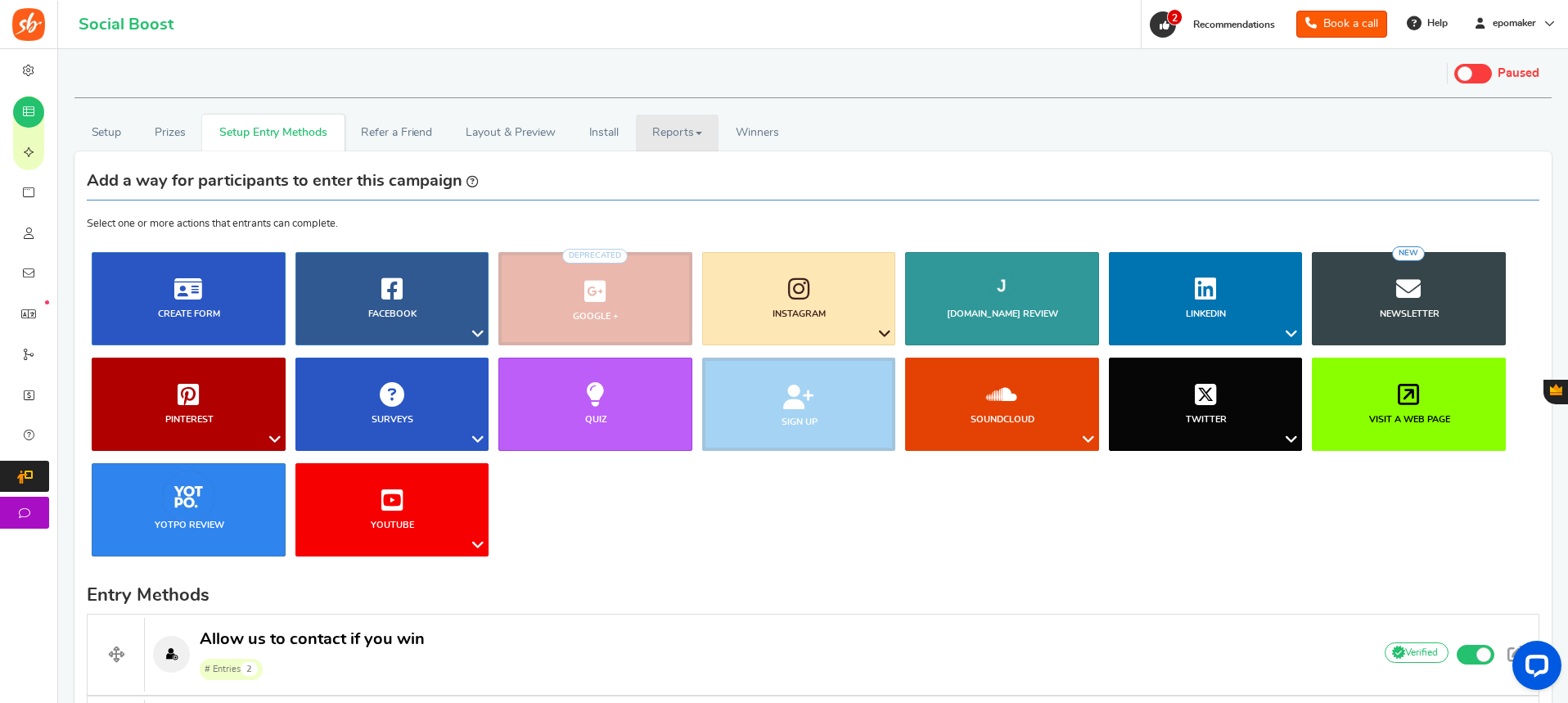
click at [669, 128] on link "Reports" at bounding box center [678, 132] width 83 height 37
click at [734, 137] on link "Winners Winner Draw" at bounding box center [756, 132] width 77 height 37
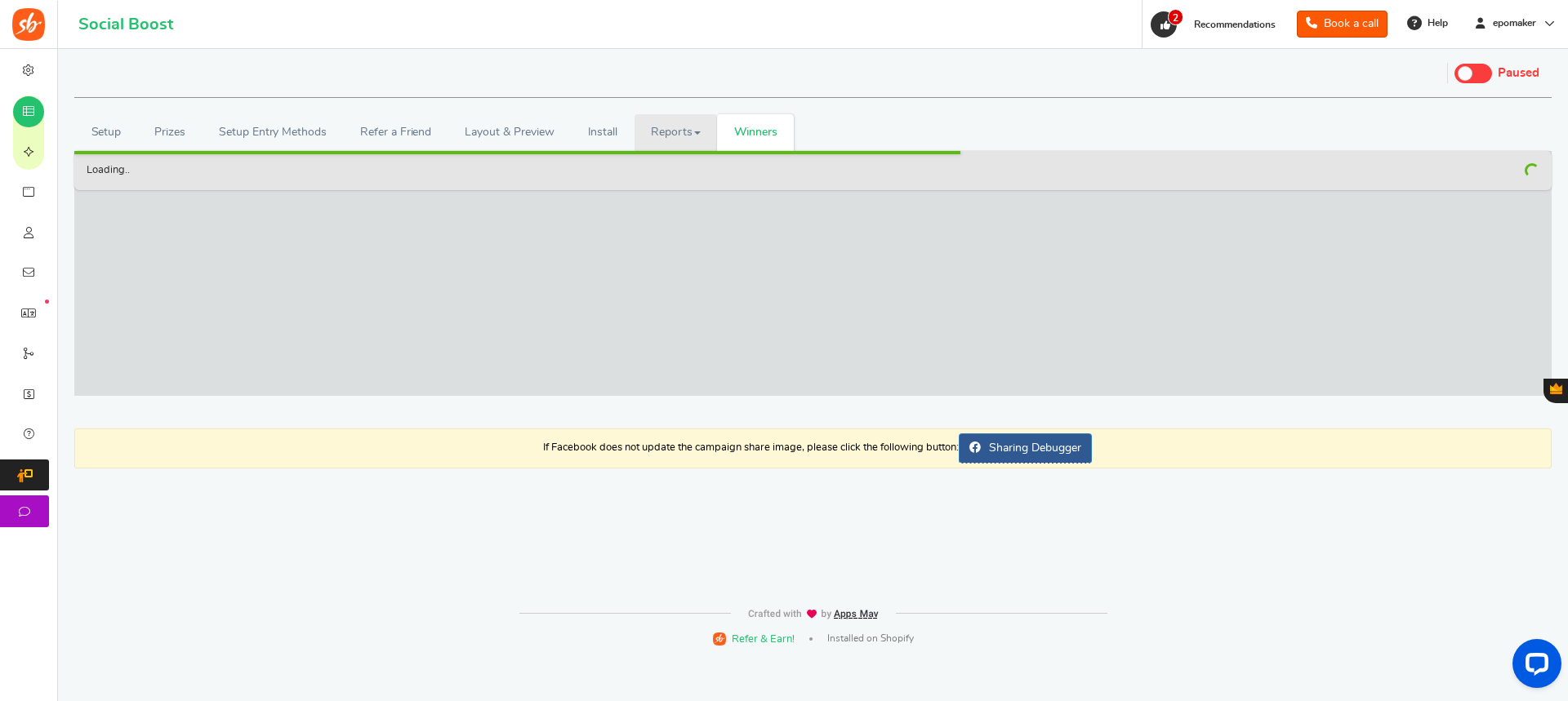
click at [643, 129] on link "Reports" at bounding box center [676, 132] width 83 height 37
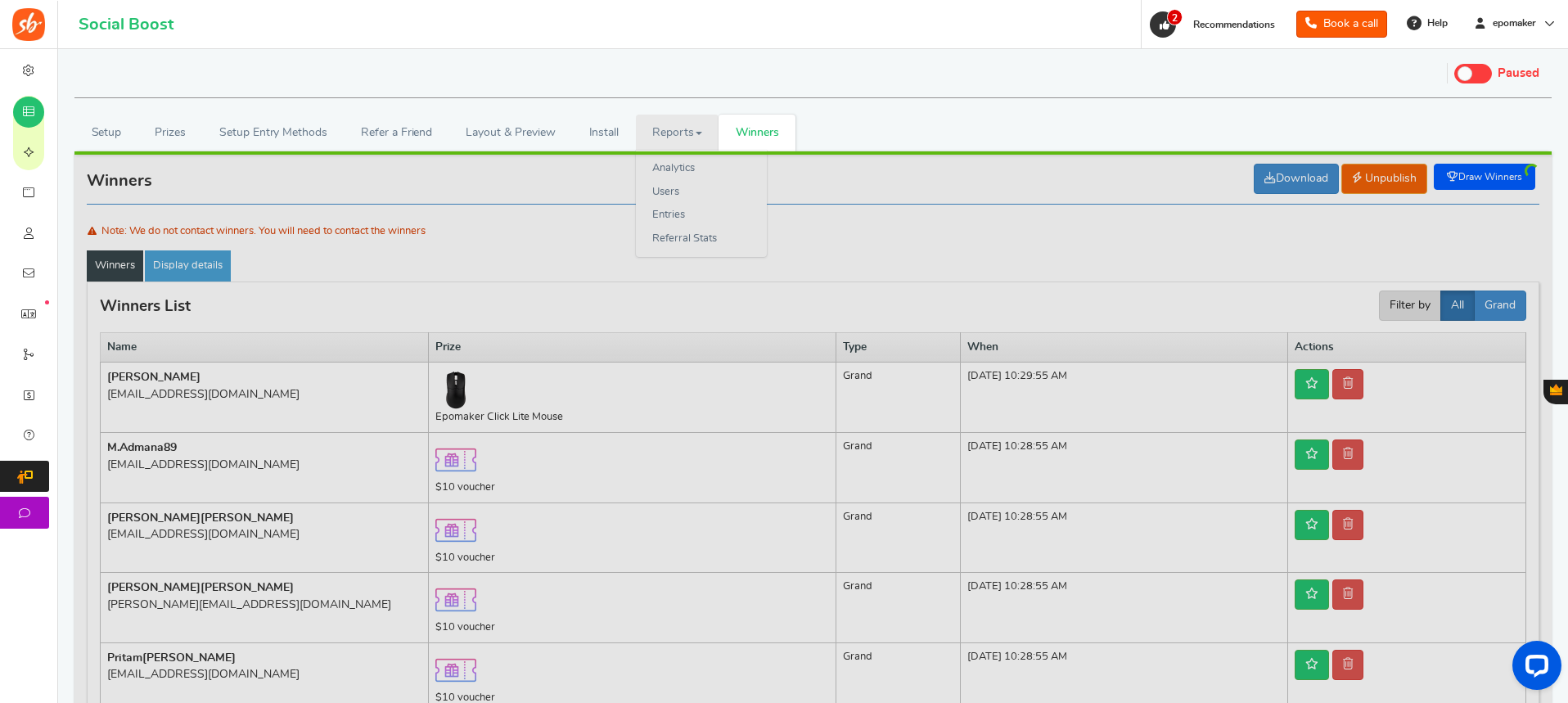
click at [699, 132] on span at bounding box center [699, 133] width 7 height 3
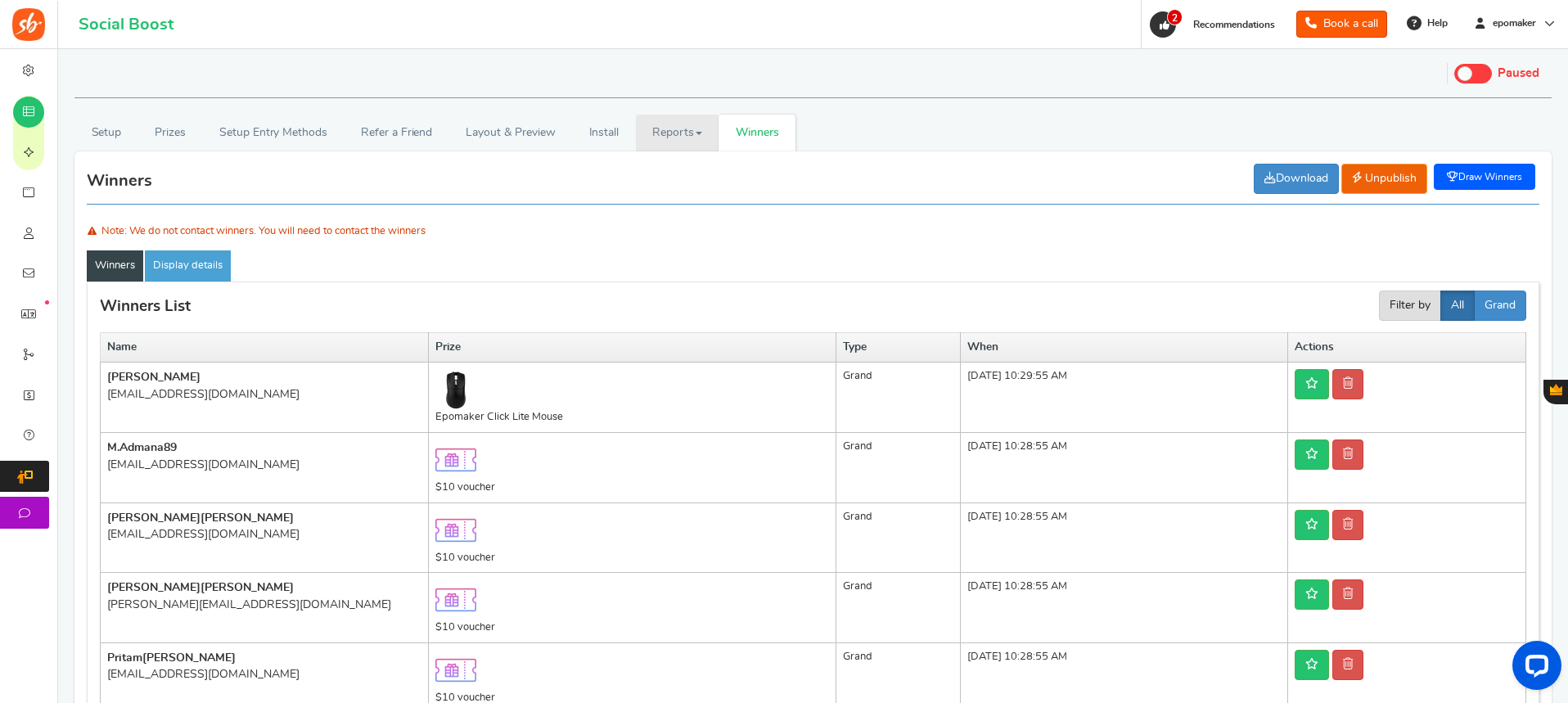
click at [670, 138] on link "Reports" at bounding box center [678, 132] width 83 height 37
click at [899, 128] on ul "Setup Prizes Setup Entry Methods Reward Setup Refer a Friend Layout & Preview L…" at bounding box center [813, 132] width 1477 height 37
click at [658, 137] on link "Reports" at bounding box center [678, 132] width 83 height 37
click at [858, 113] on div "Setup Prizes Setup Entry Methods Reward Setup Refer a Friend Layout & Preview L…" at bounding box center [813, 489] width 1501 height 871
click at [313, 116] on link "Setup Entry Methods" at bounding box center [272, 132] width 141 height 37
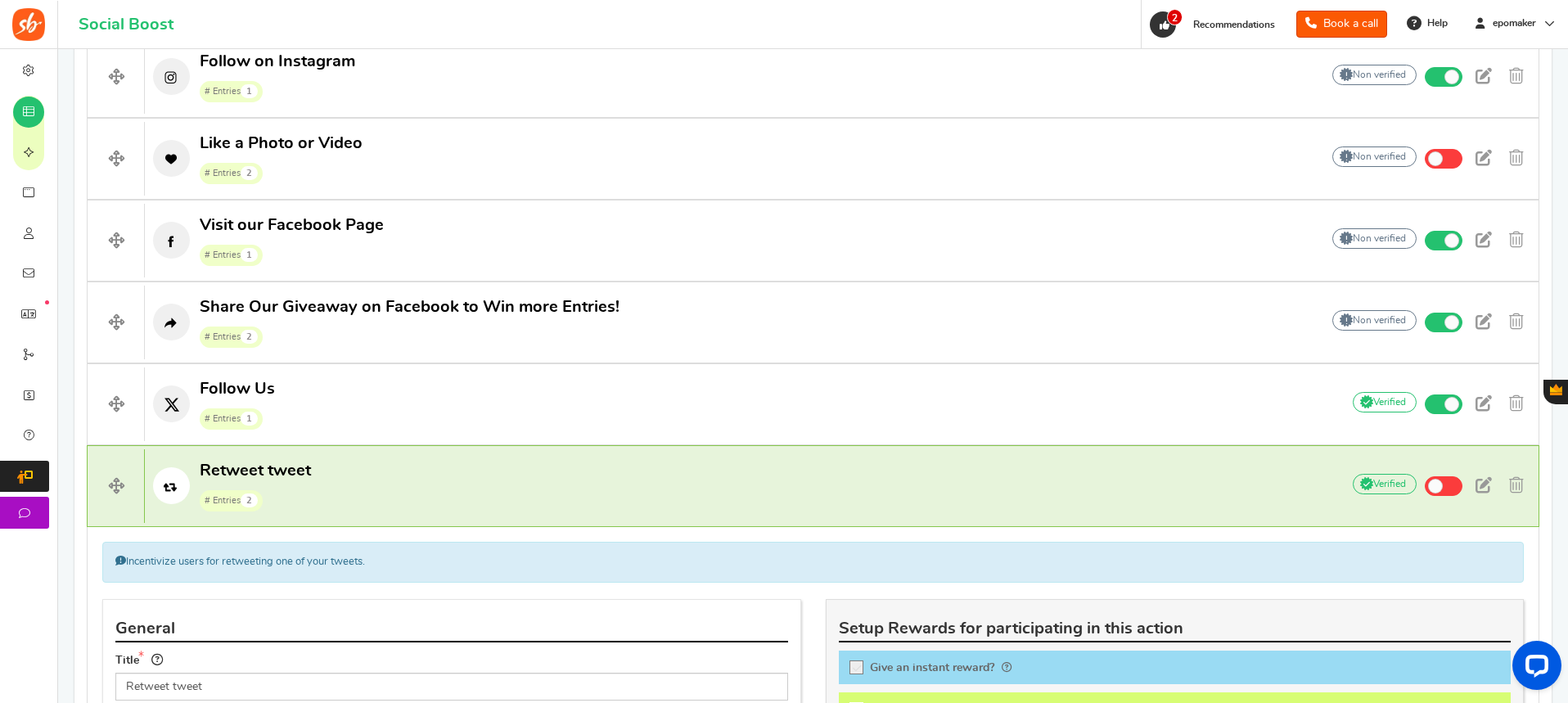
scroll to position [1146, 0]
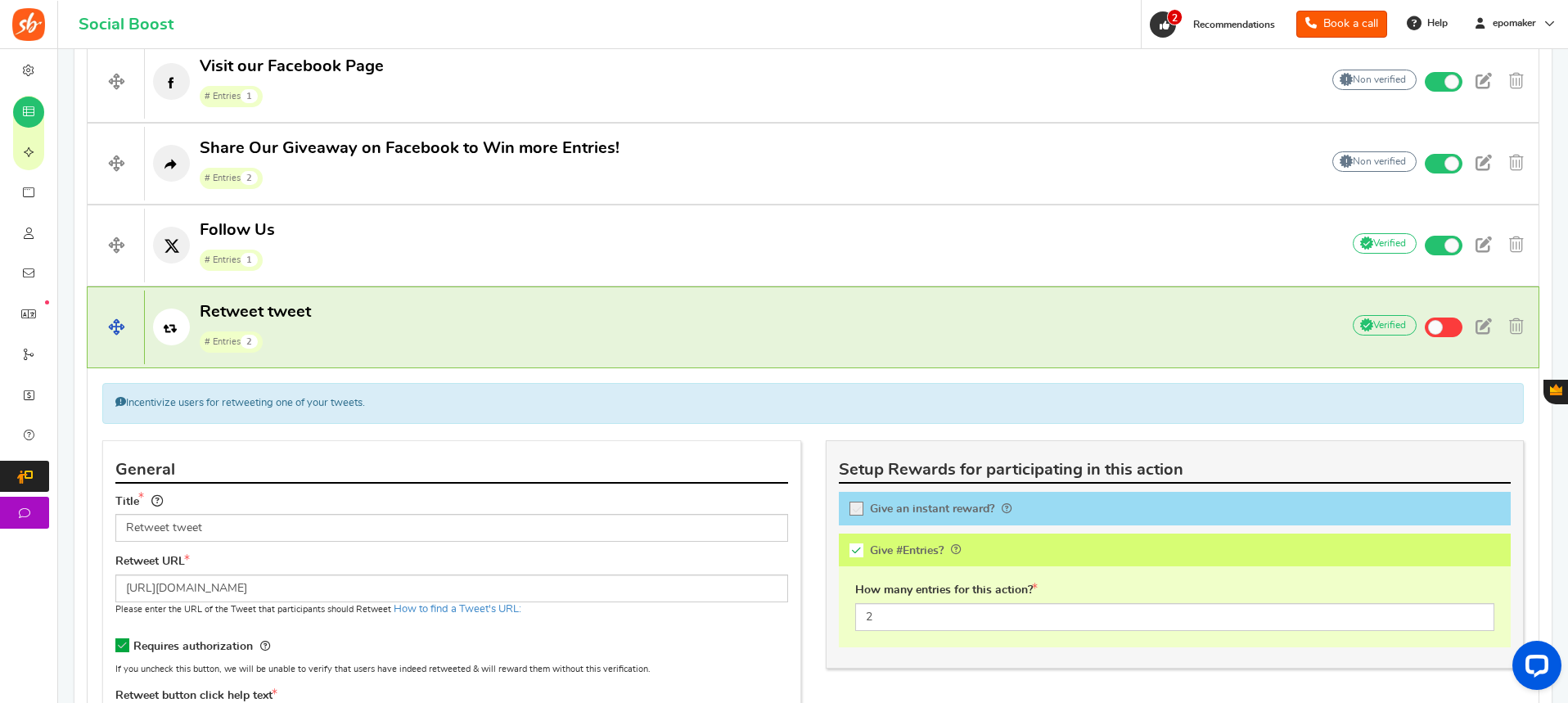
click at [845, 325] on p "Retweet tweet # Entries 2" at bounding box center [734, 327] width 1178 height 53
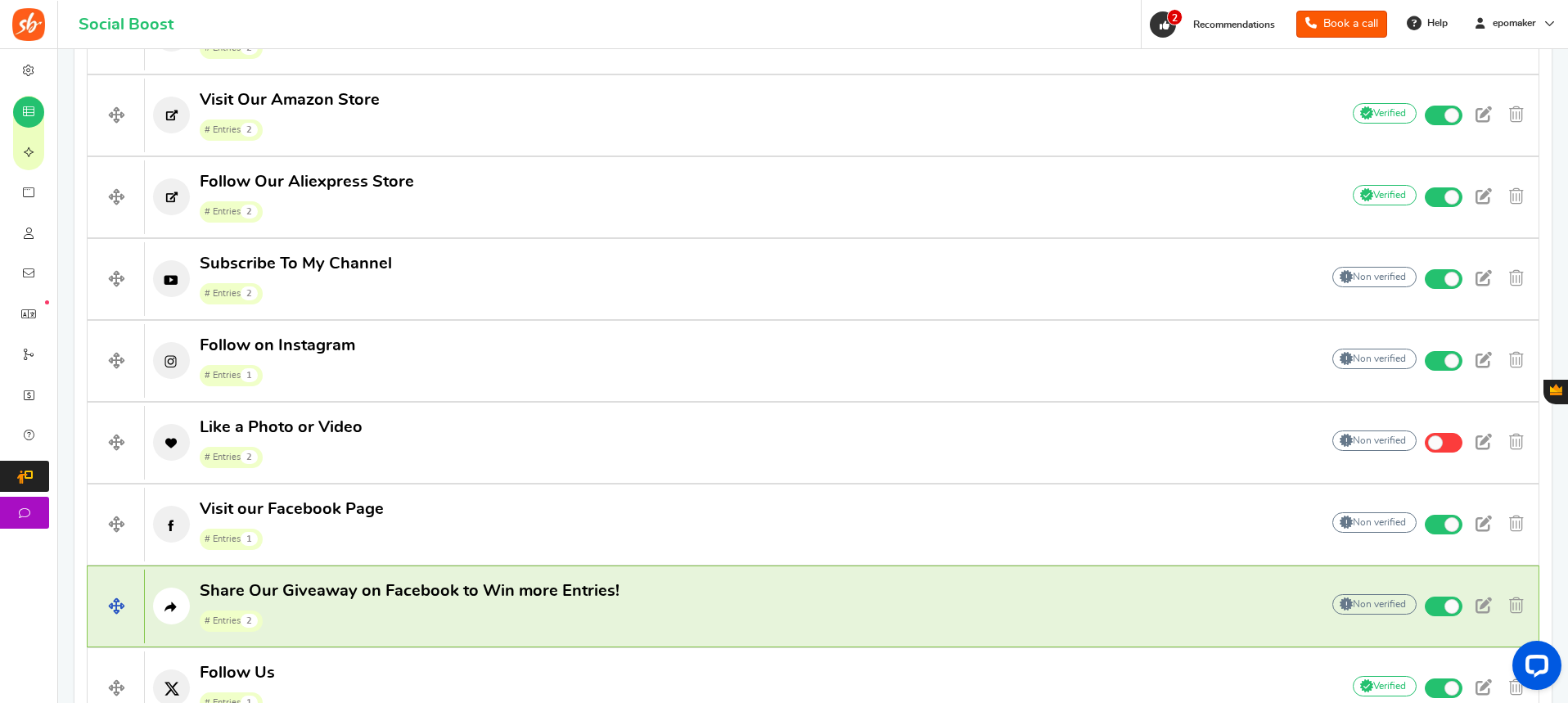
scroll to position [401, 0]
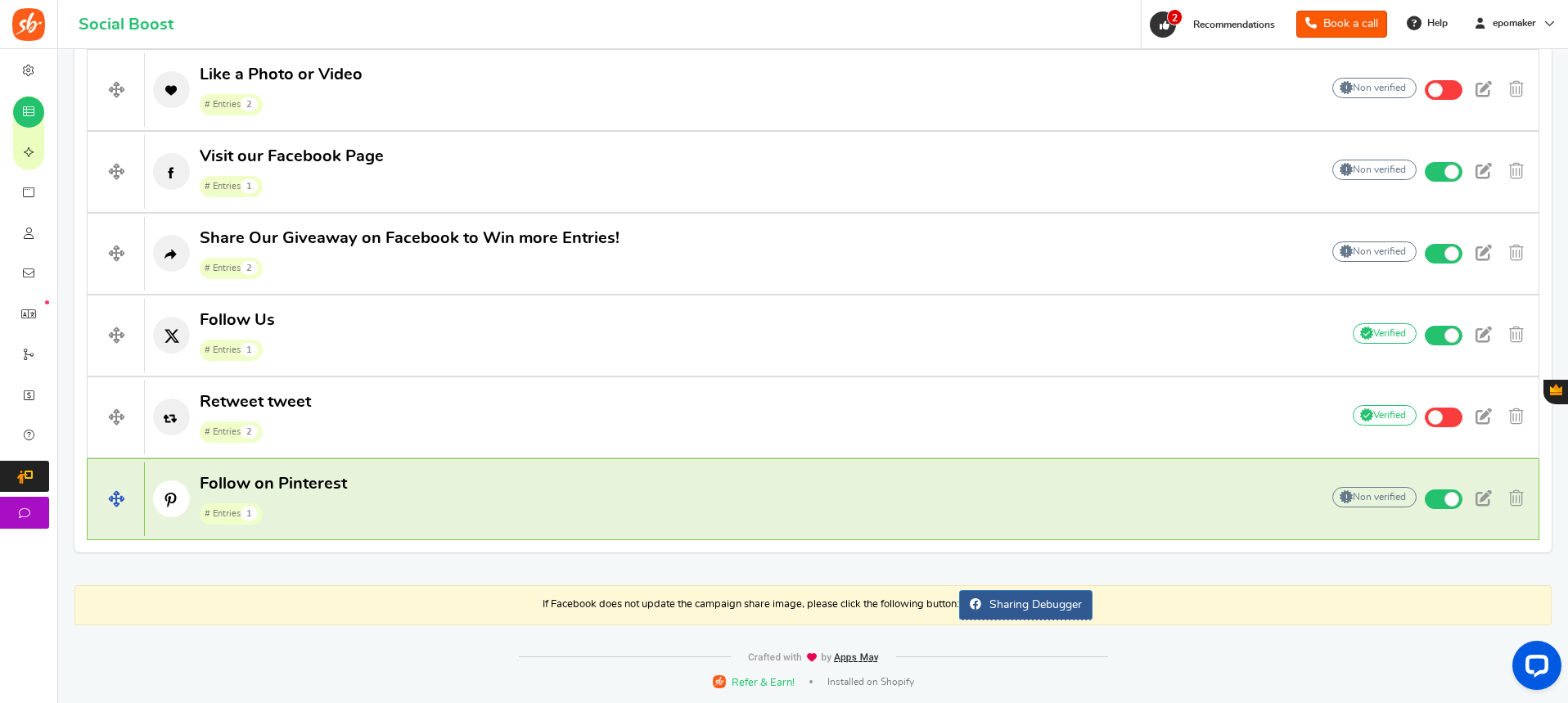
click at [400, 514] on p "Follow on Pinterest # Entries 1" at bounding box center [724, 499] width 1159 height 53
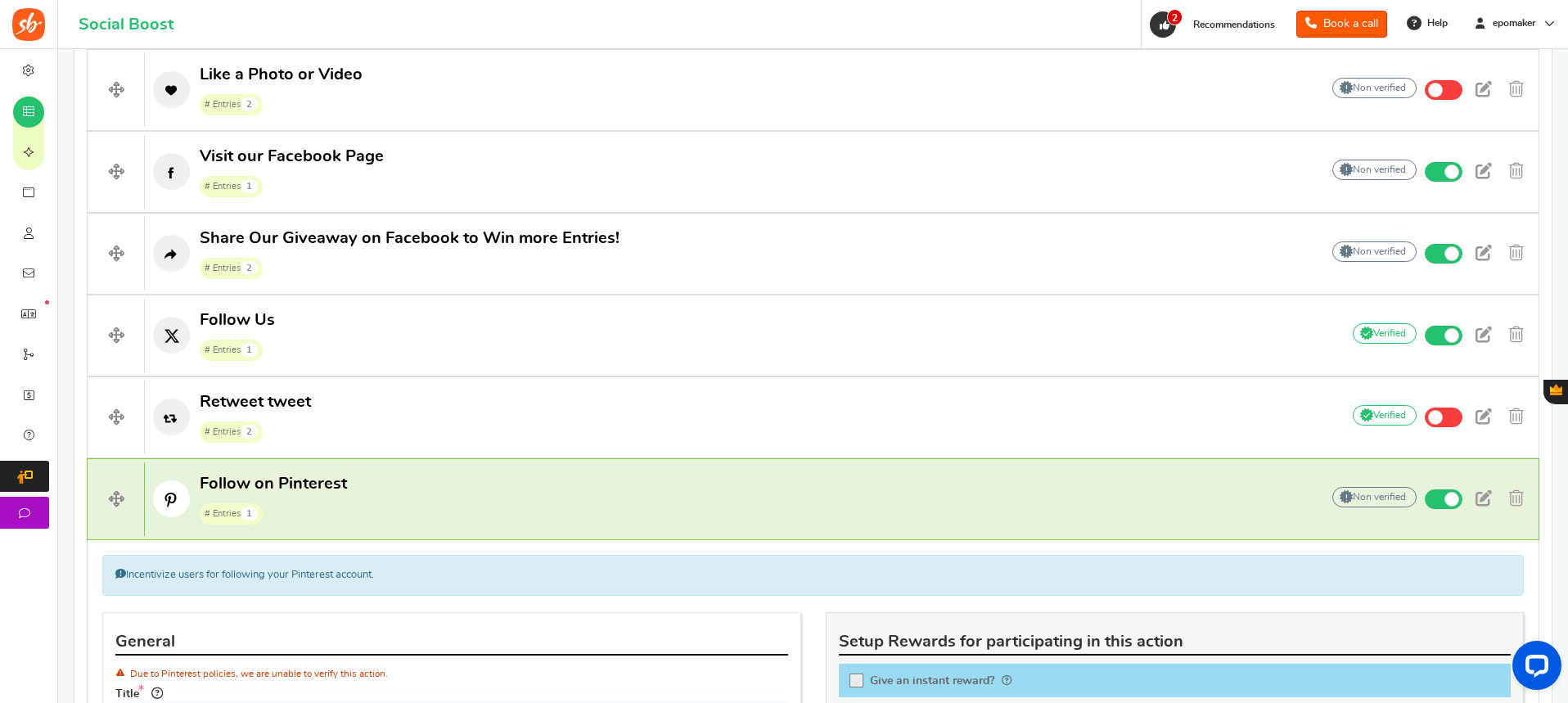
scroll to position [1384, 0]
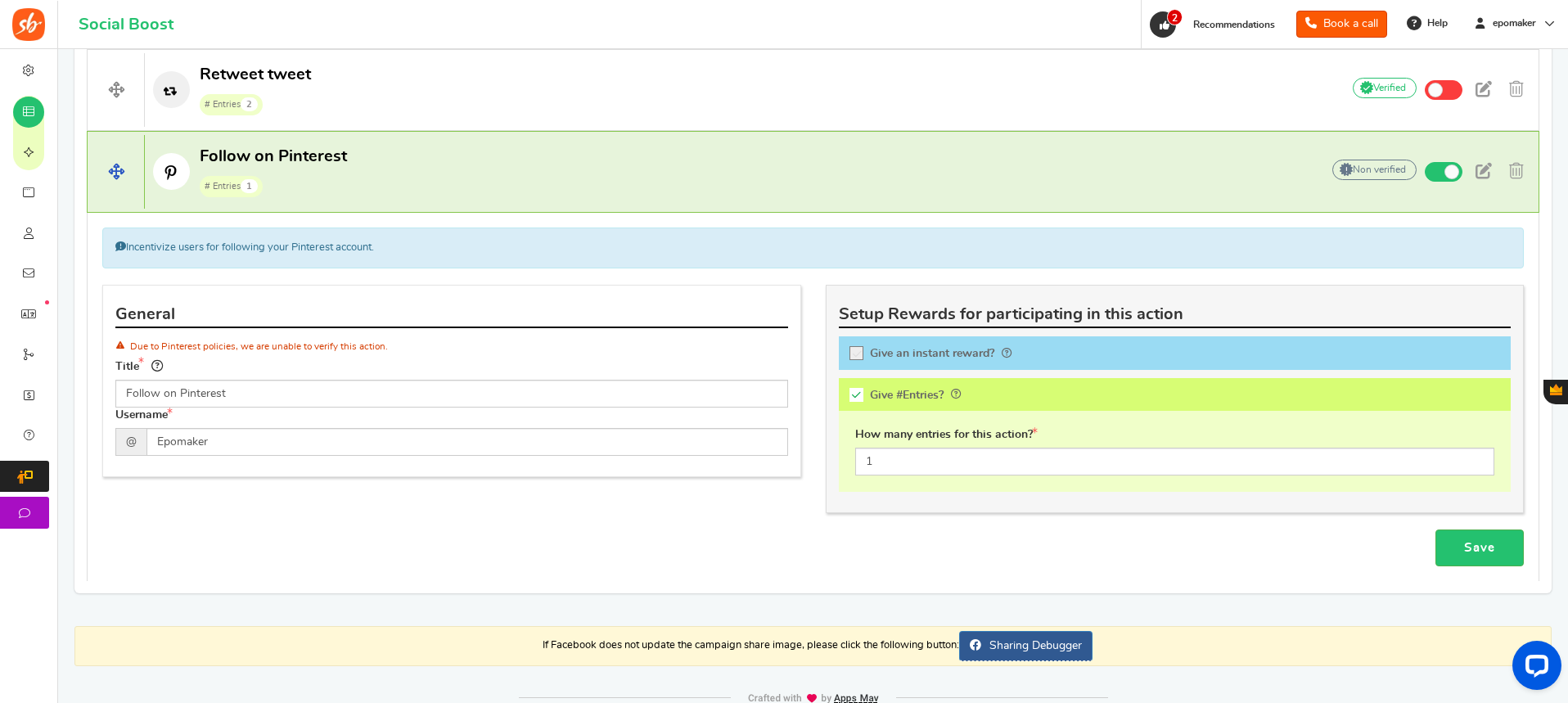
click at [367, 162] on p "Follow on Pinterest # Entries 1" at bounding box center [724, 172] width 1159 height 53
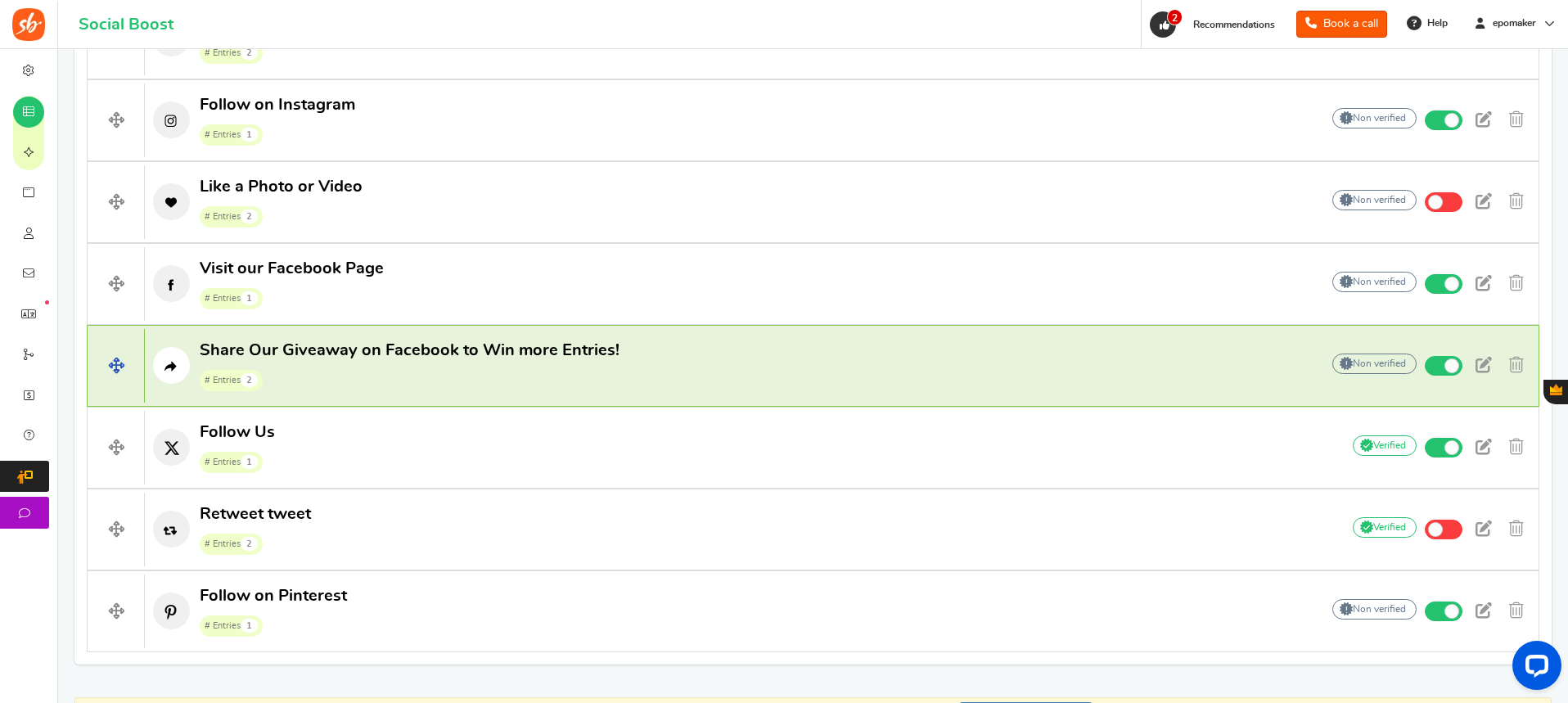
scroll to position [1056, 0]
